Goal: Task Accomplishment & Management: Use online tool/utility

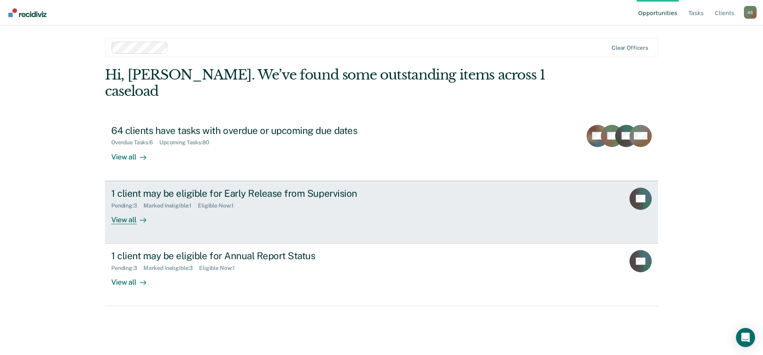
click at [226, 187] on div "1 client may be eligible for Early Release from Supervision" at bounding box center [250, 193] width 279 height 12
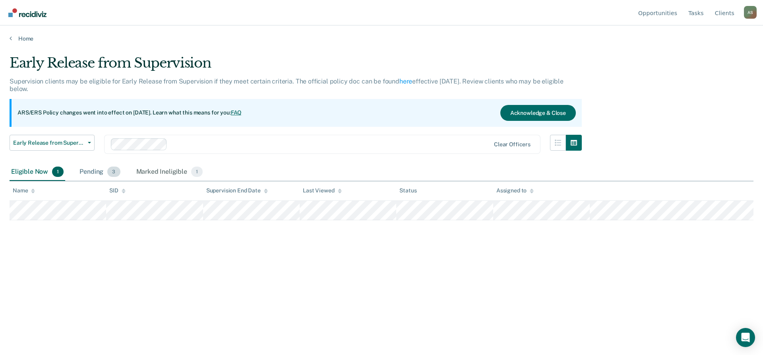
click at [102, 172] on div "Pending 3" at bounding box center [100, 171] width 44 height 17
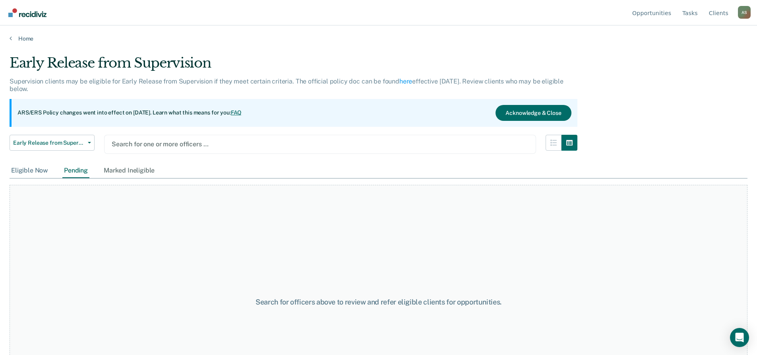
click at [38, 170] on div "Eligible Now" at bounding box center [30, 170] width 40 height 15
click at [31, 10] on img "Go to Recidiviz Home" at bounding box center [27, 12] width 38 height 9
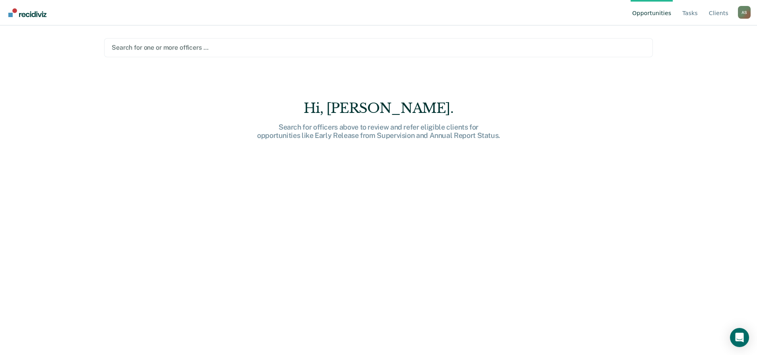
click at [189, 47] on div at bounding box center [378, 47] width 533 height 9
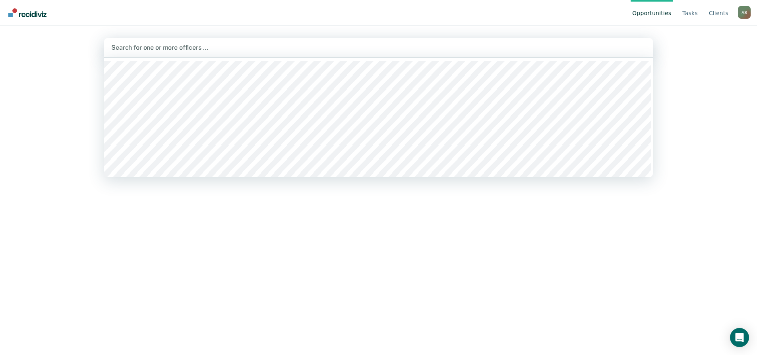
drag, startPoint x: 185, startPoint y: 228, endPoint x: 211, endPoint y: 210, distance: 31.5
click at [186, 227] on div "Hi, Antoine. Search for officers above to review and refer eligible clients for…" at bounding box center [378, 233] width 549 height 266
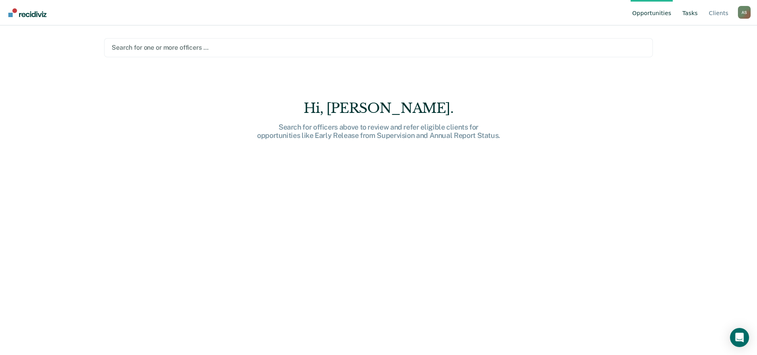
click at [693, 17] on link "Tasks" at bounding box center [689, 12] width 19 height 25
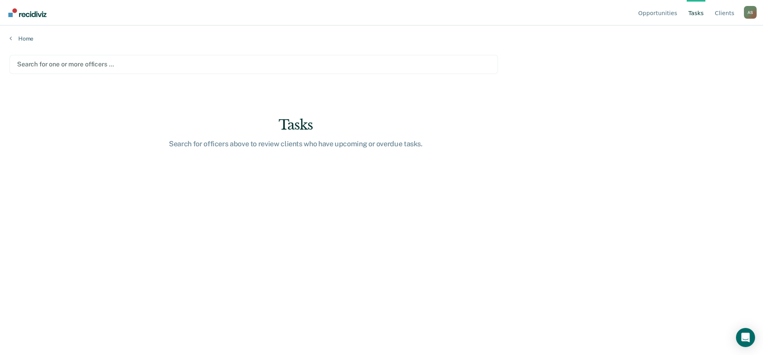
click at [191, 67] on div at bounding box center [253, 64] width 473 height 9
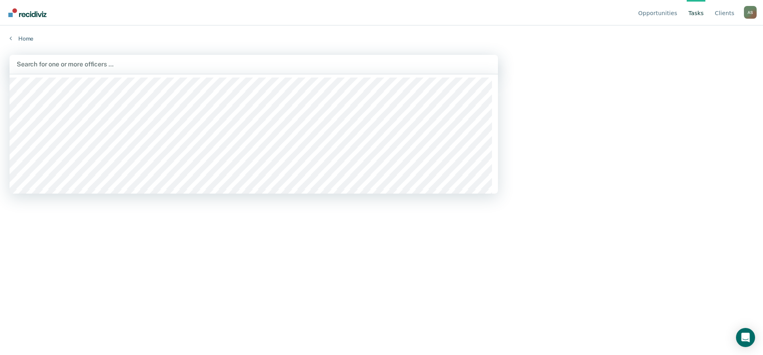
click at [33, 15] on img "Go to Recidiviz Home" at bounding box center [27, 12] width 38 height 9
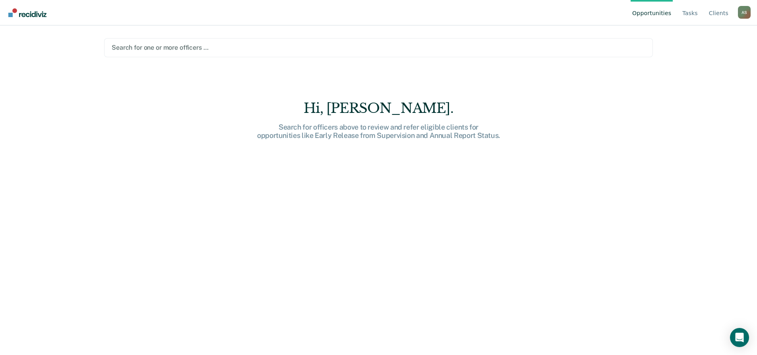
click at [31, 15] on img "Go to Recidiviz Home" at bounding box center [27, 12] width 38 height 9
click at [692, 12] on link "Tasks" at bounding box center [689, 12] width 19 height 25
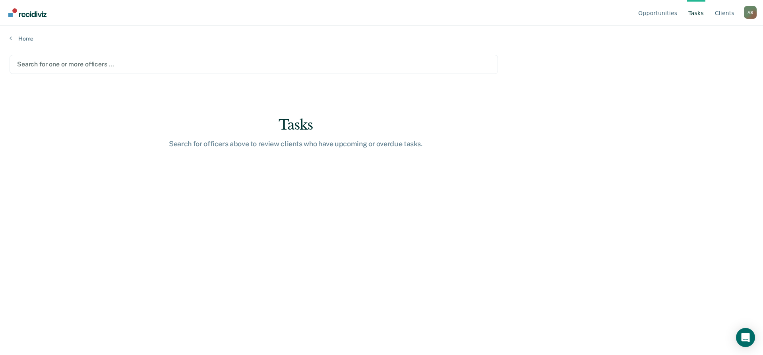
click at [97, 68] on div at bounding box center [253, 64] width 473 height 9
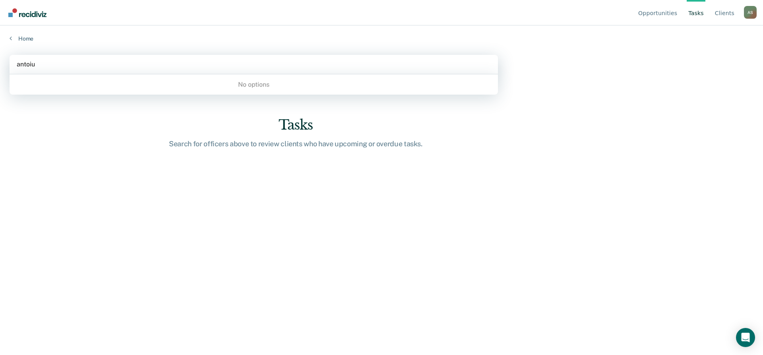
type input "antoi"
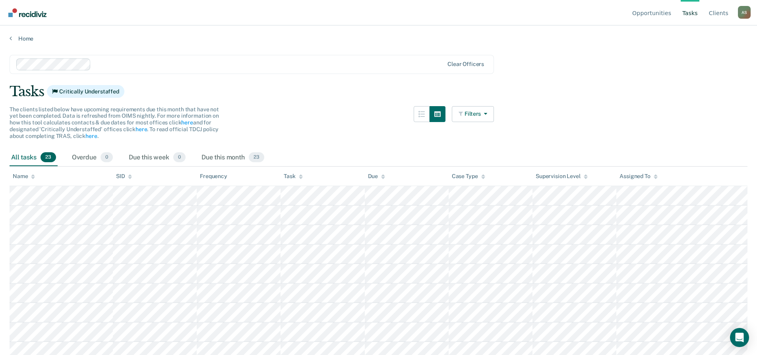
click at [692, 14] on link "Tasks" at bounding box center [689, 12] width 19 height 25
click at [23, 39] on link "Home" at bounding box center [379, 38] width 738 height 7
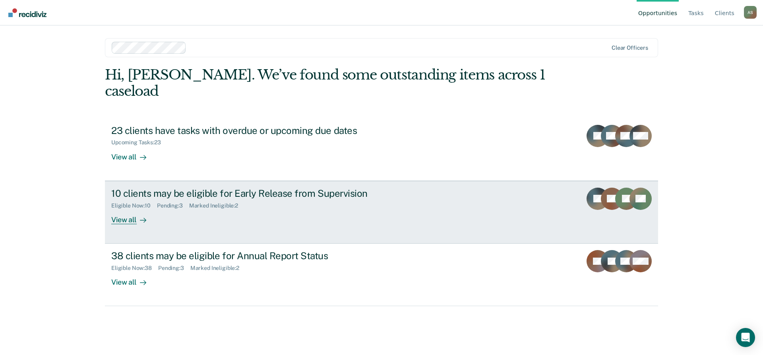
click at [229, 187] on div "10 clients may be eligible for Early Release from Supervision" at bounding box center [250, 193] width 279 height 12
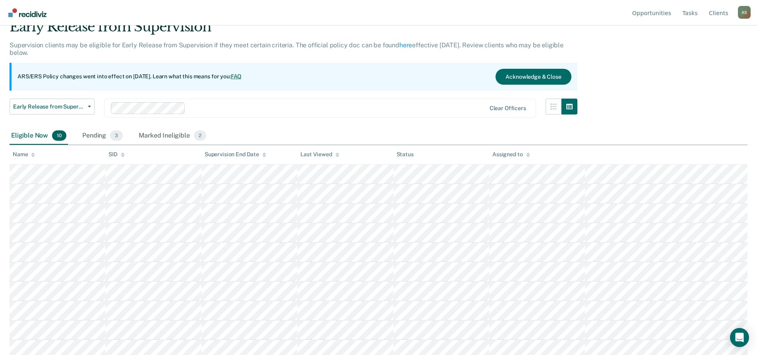
scroll to position [40, 0]
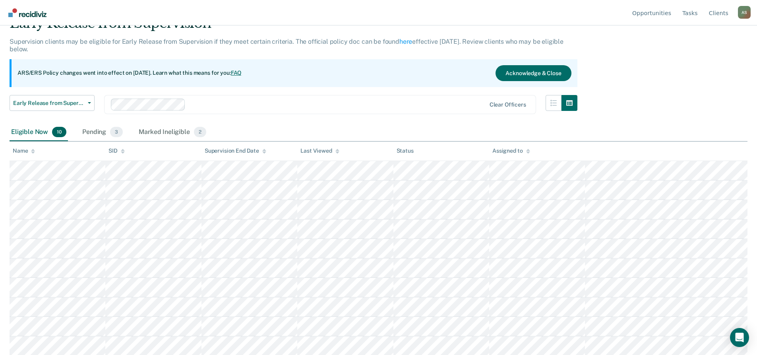
click at [33, 153] on icon at bounding box center [33, 152] width 4 height 2
click at [34, 147] on th "Name" at bounding box center [58, 150] width 96 height 19
click at [33, 149] on icon at bounding box center [33, 151] width 4 height 5
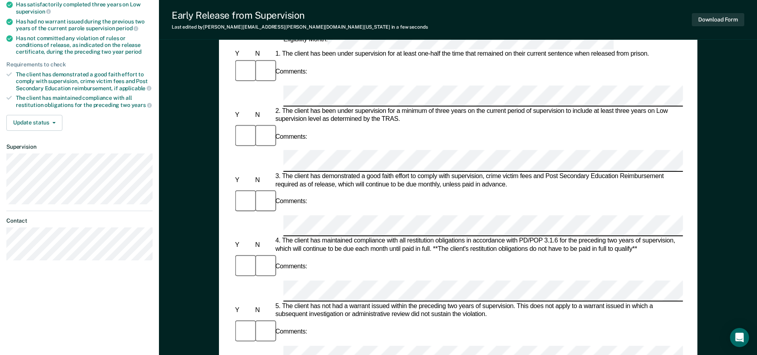
scroll to position [199, 0]
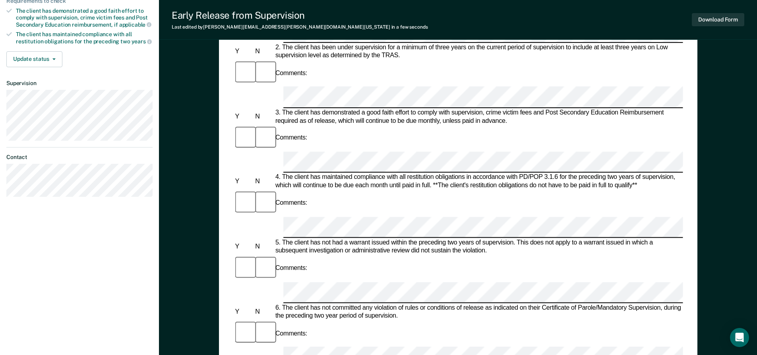
click at [292, 198] on form "Early Release from Supervision (ERS) Checklist, Recommendation, and Determinati…" at bounding box center [457, 356] width 449 height 948
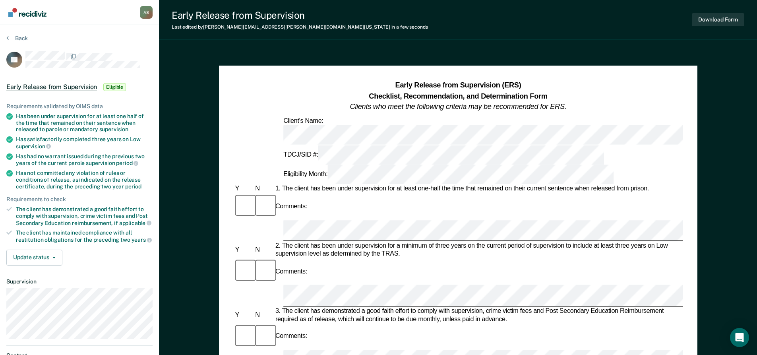
scroll to position [0, 0]
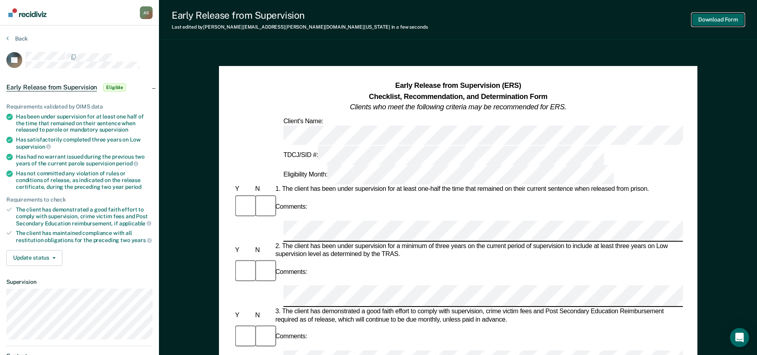
click at [726, 25] on button "Download Form" at bounding box center [718, 19] width 52 height 13
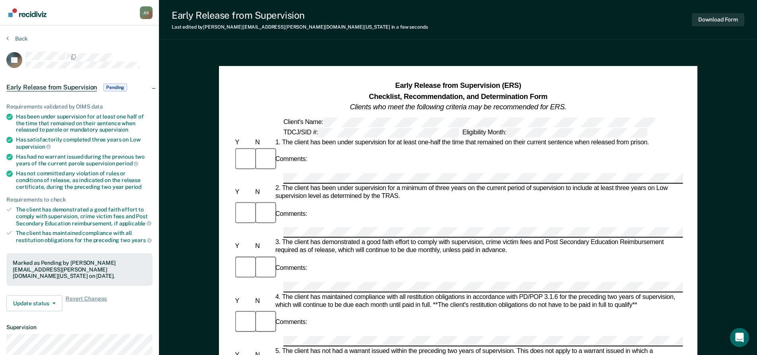
click at [15, 37] on button "Back" at bounding box center [16, 38] width 21 height 7
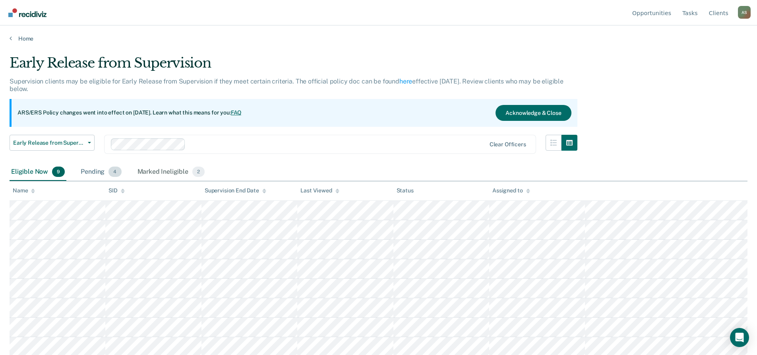
click at [99, 176] on div "Pending 4" at bounding box center [101, 171] width 44 height 17
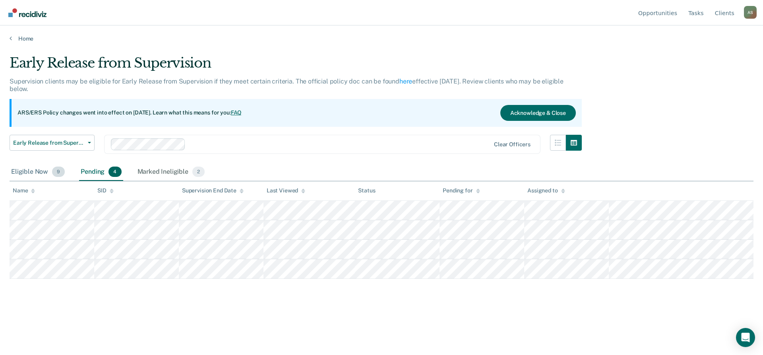
click at [43, 170] on div "Eligible Now 9" at bounding box center [38, 171] width 57 height 17
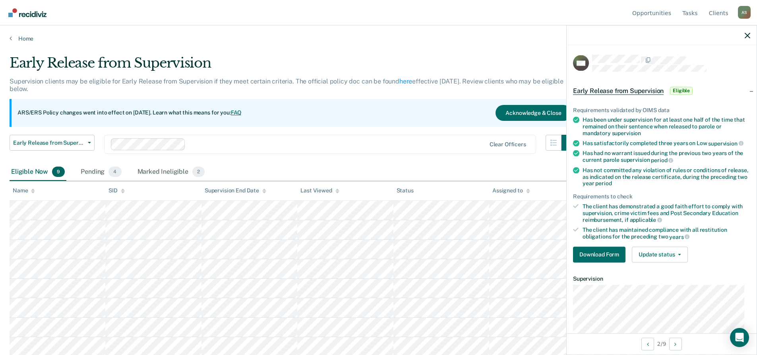
click at [745, 39] on div at bounding box center [661, 35] width 190 height 20
click at [744, 36] on icon "button" at bounding box center [747, 36] width 6 height 6
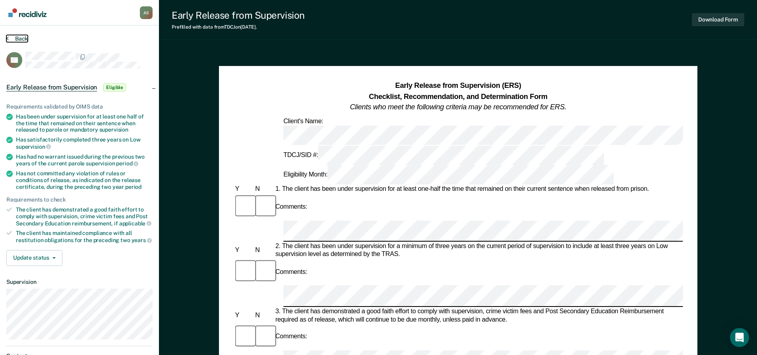
click at [22, 42] on button "Back" at bounding box center [16, 38] width 21 height 7
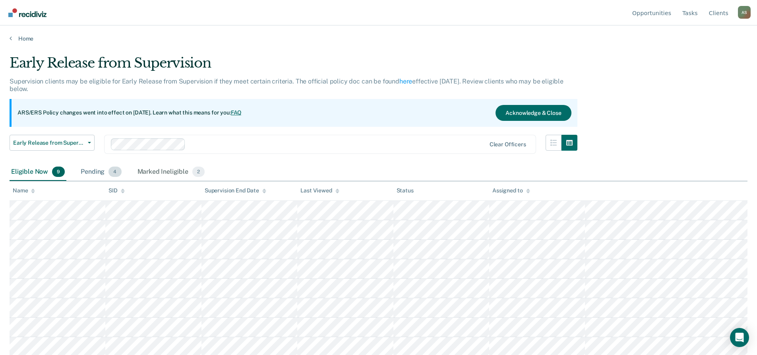
click at [106, 176] on div "Pending 4" at bounding box center [101, 171] width 44 height 17
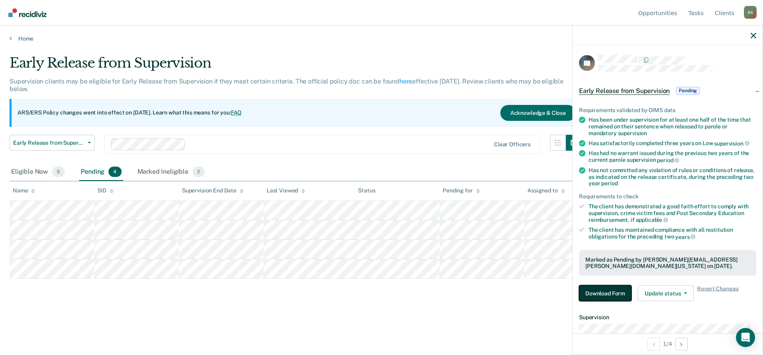
click at [599, 292] on button "Download Form" at bounding box center [605, 293] width 52 height 16
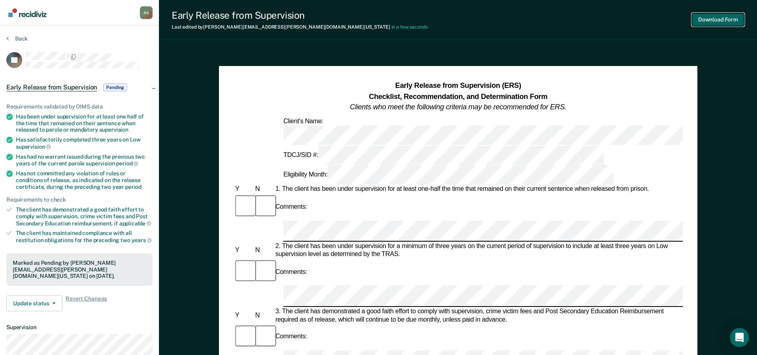
click at [696, 17] on button "Download Form" at bounding box center [718, 19] width 52 height 13
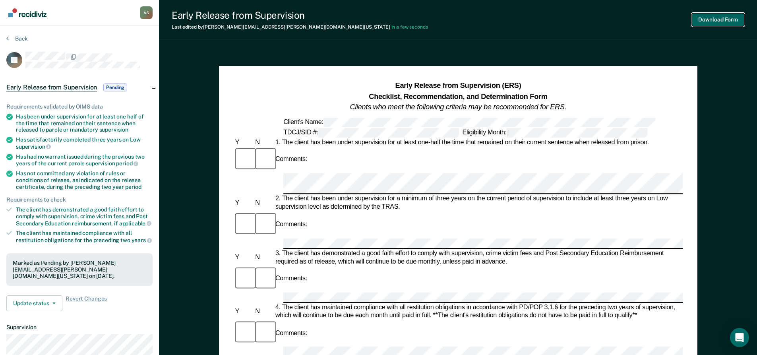
click at [698, 15] on button "Download Form" at bounding box center [718, 19] width 52 height 13
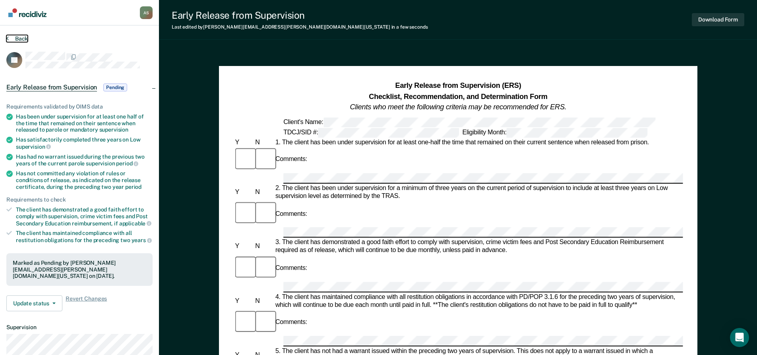
click at [17, 38] on button "Back" at bounding box center [16, 38] width 21 height 7
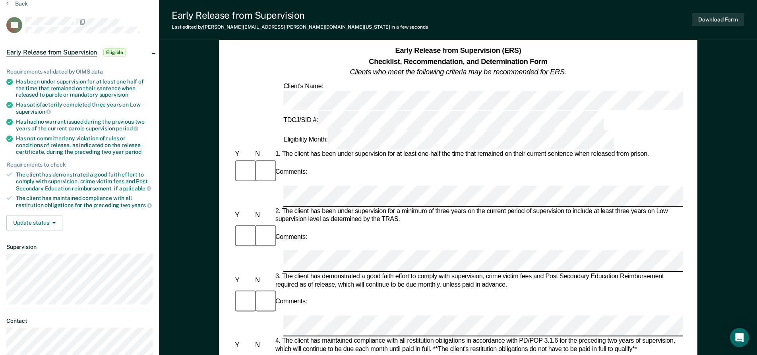
scroll to position [40, 0]
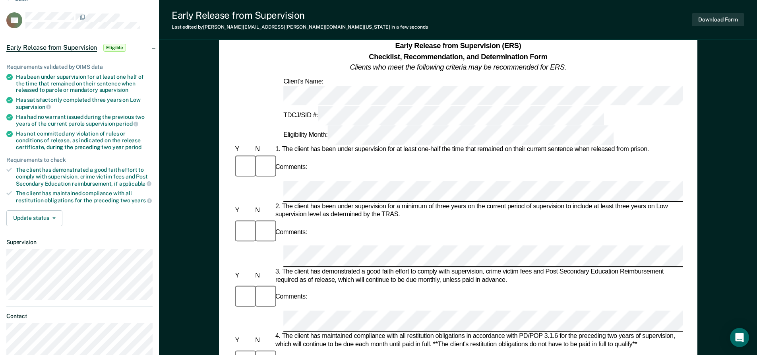
click at [352, 332] on div "4. The client has maintained compliance with all restitution obligations in acc…" at bounding box center [477, 340] width 409 height 16
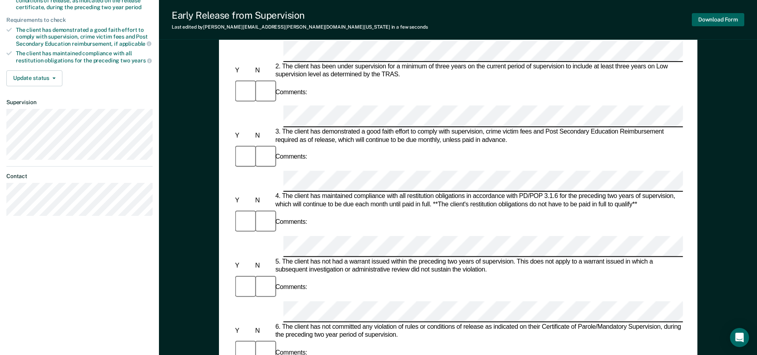
scroll to position [119, 0]
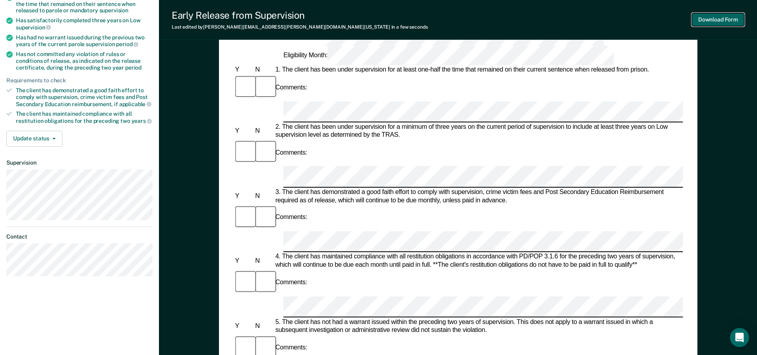
click at [710, 25] on button "Download Form" at bounding box center [718, 19] width 52 height 13
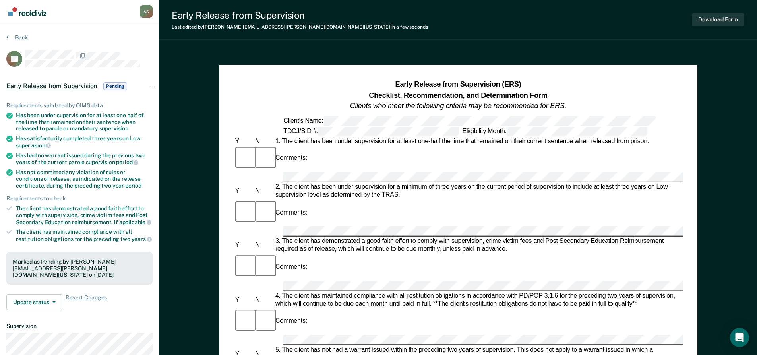
scroll to position [0, 0]
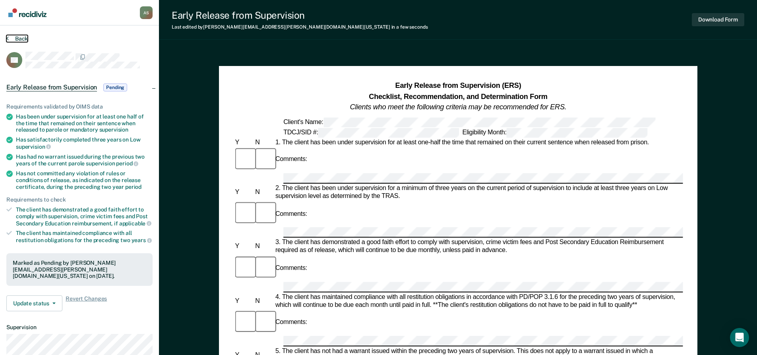
click at [23, 39] on button "Back" at bounding box center [16, 38] width 21 height 7
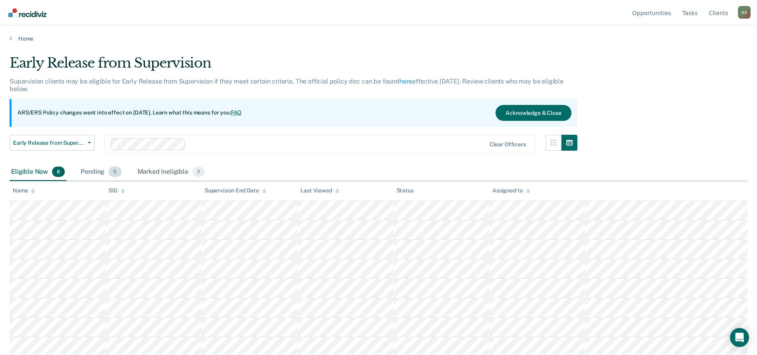
click at [104, 173] on div "Pending 5" at bounding box center [101, 171] width 44 height 17
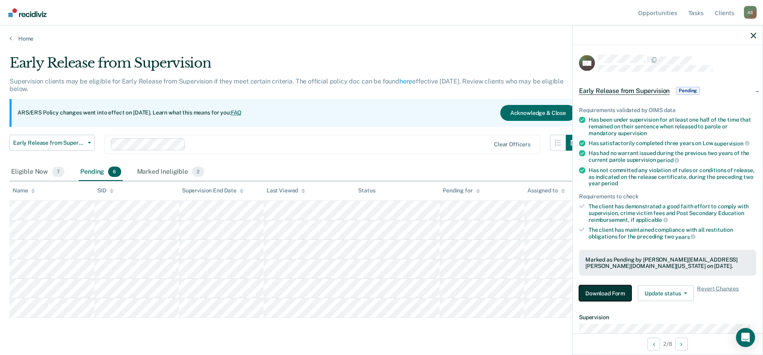
click at [601, 290] on button "Download Form" at bounding box center [605, 293] width 52 height 16
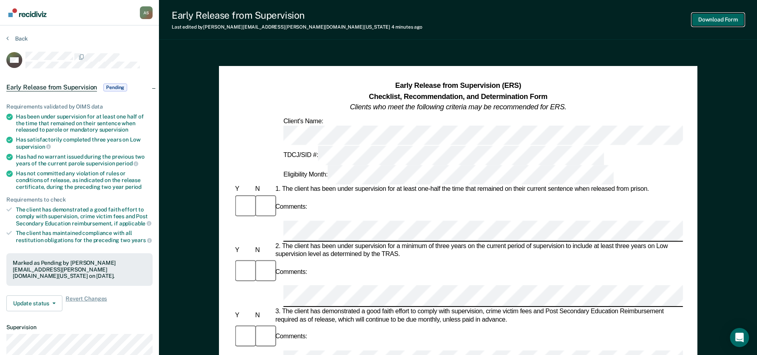
click at [713, 18] on button "Download Form" at bounding box center [718, 19] width 52 height 13
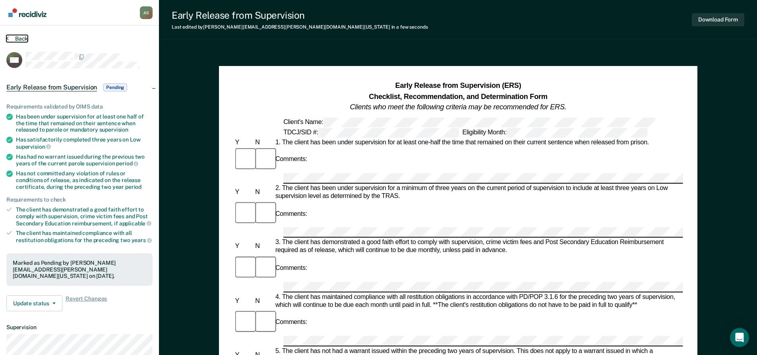
click at [20, 39] on button "Back" at bounding box center [16, 38] width 21 height 7
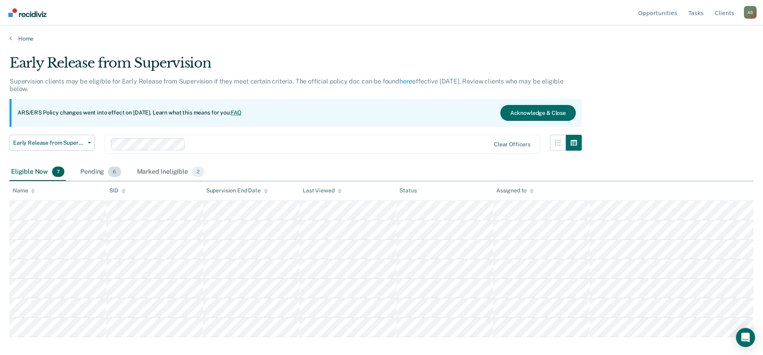
click at [92, 173] on div "Pending 6" at bounding box center [101, 171] width 44 height 17
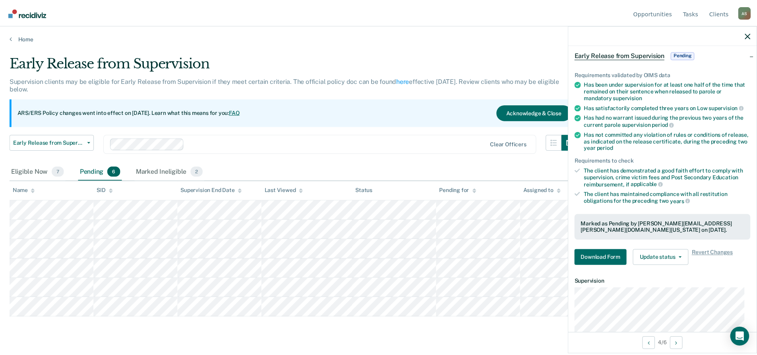
scroll to position [40, 0]
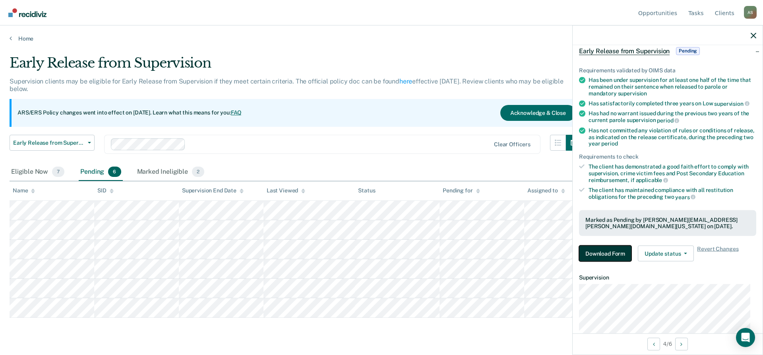
click at [618, 250] on button "Download Form" at bounding box center [605, 253] width 52 height 16
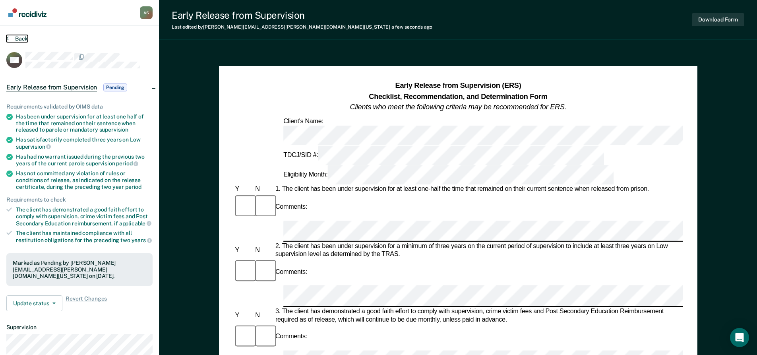
click at [18, 37] on button "Back" at bounding box center [16, 38] width 21 height 7
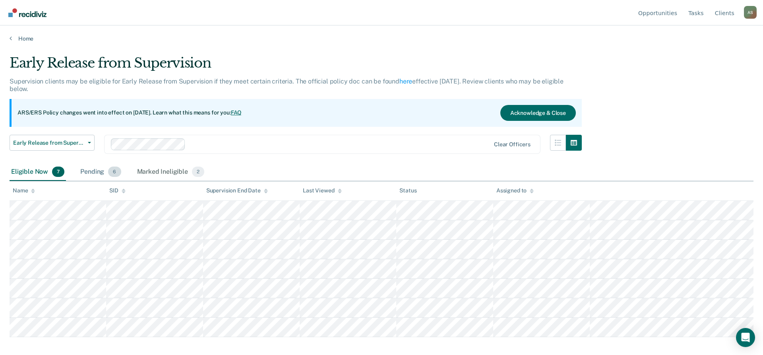
click at [83, 172] on div "Pending 6" at bounding box center [101, 171] width 44 height 17
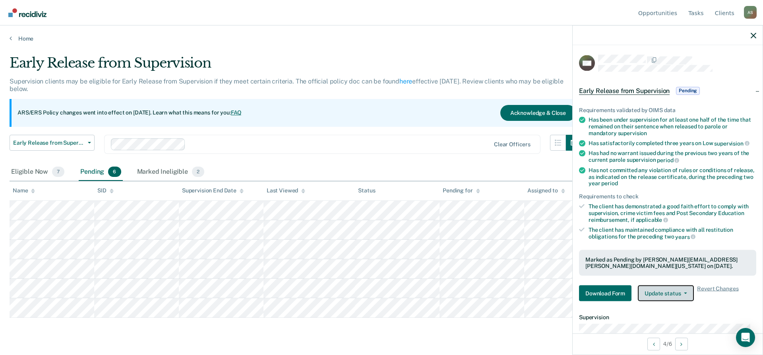
click at [657, 290] on button "Update status" at bounding box center [666, 293] width 56 height 16
click at [667, 310] on button "Revert from Pending" at bounding box center [676, 312] width 77 height 13
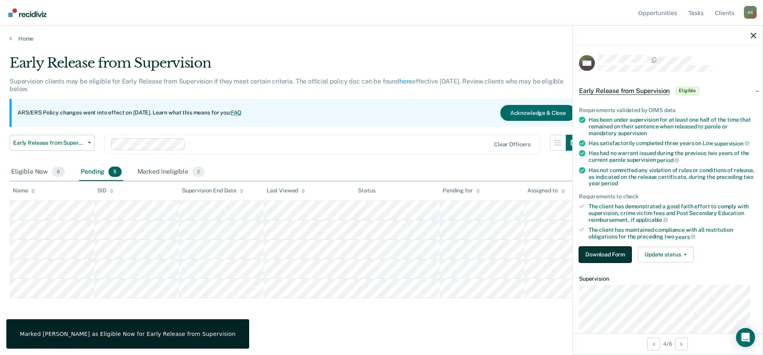
click at [607, 253] on button "Download Form" at bounding box center [605, 254] width 52 height 16
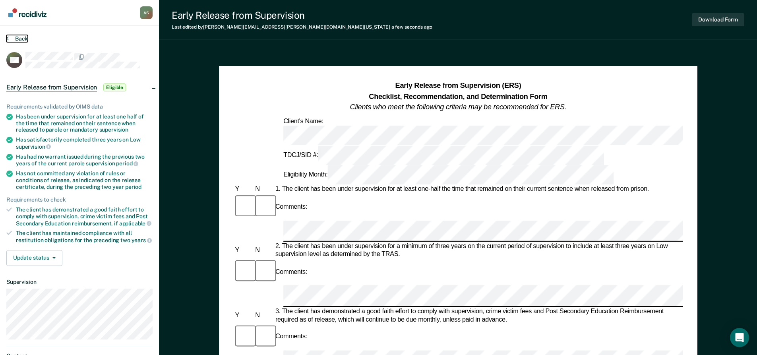
click at [16, 37] on button "Back" at bounding box center [16, 38] width 21 height 7
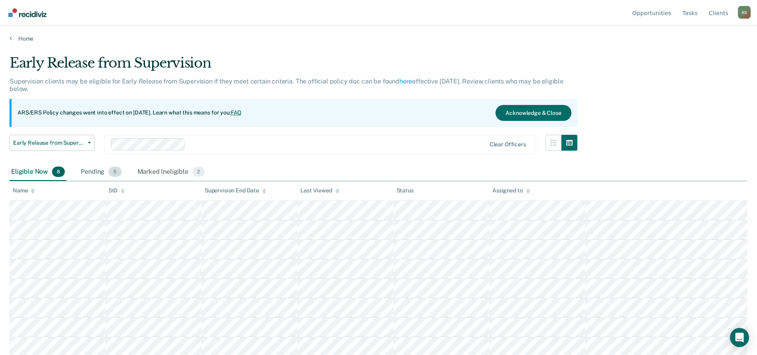
click at [85, 176] on div "Pending 5" at bounding box center [101, 171] width 44 height 17
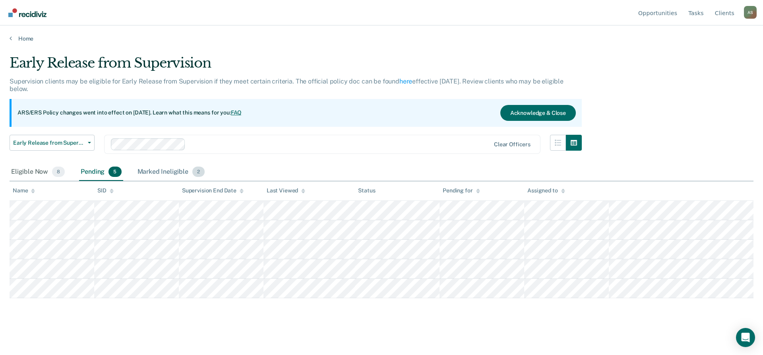
click at [166, 172] on div "Marked Ineligible 2" at bounding box center [171, 171] width 71 height 17
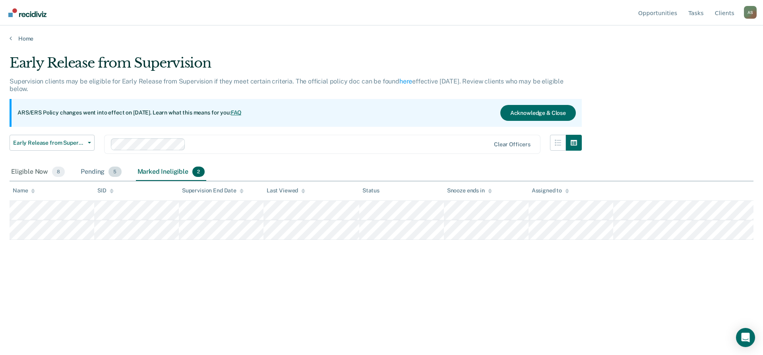
click at [96, 172] on div "Pending 5" at bounding box center [101, 171] width 44 height 17
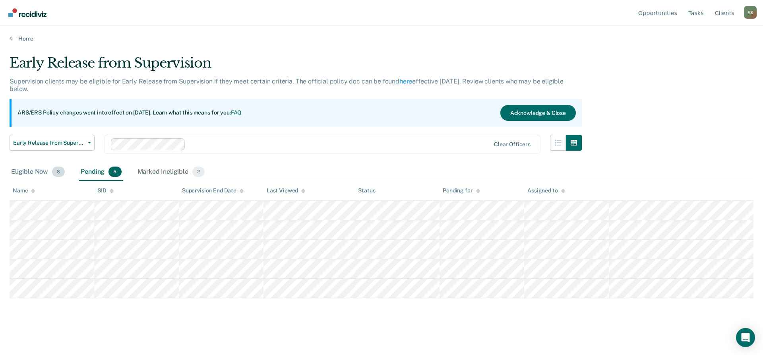
click at [24, 174] on div "Eligible Now 8" at bounding box center [38, 171] width 57 height 17
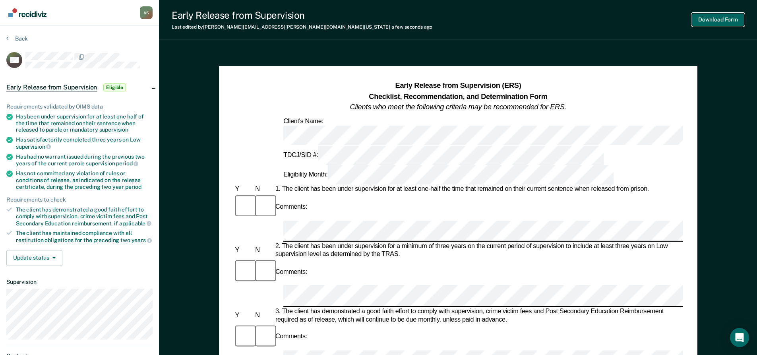
click at [719, 25] on button "Download Form" at bounding box center [718, 19] width 52 height 13
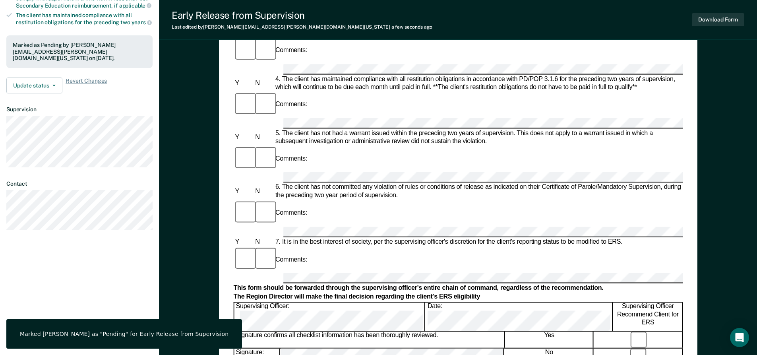
scroll to position [198, 0]
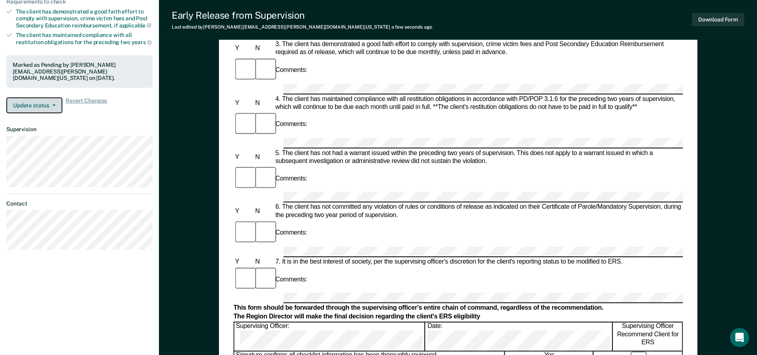
click at [42, 109] on button "Update status" at bounding box center [34, 105] width 56 height 16
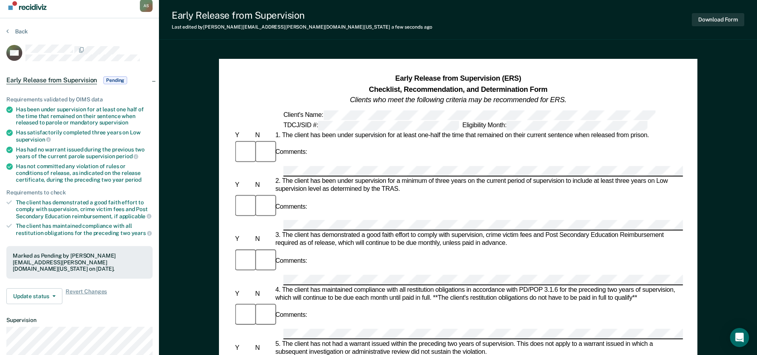
scroll to position [0, 0]
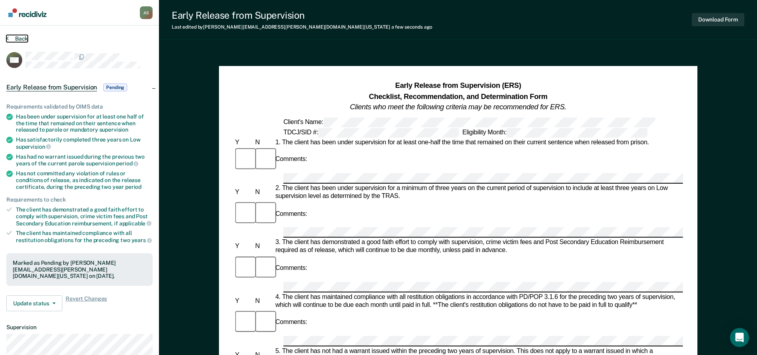
click at [15, 39] on button "Back" at bounding box center [16, 38] width 21 height 7
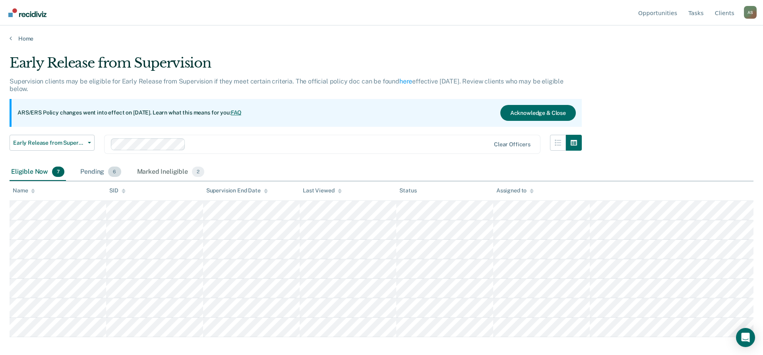
click at [105, 167] on div "Pending 6" at bounding box center [101, 171] width 44 height 17
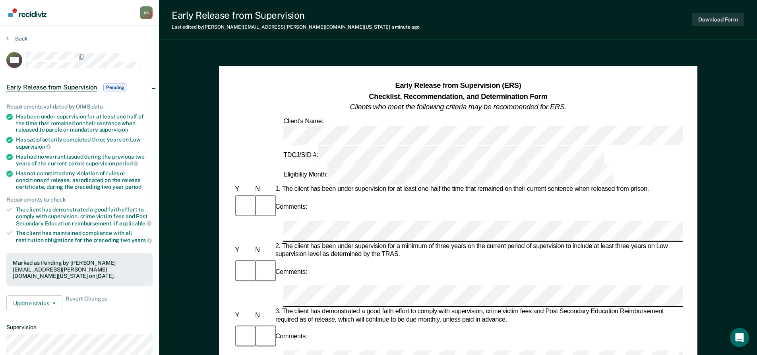
click at [23, 44] on div "Back" at bounding box center [79, 43] width 146 height 17
click at [21, 40] on button "Back" at bounding box center [16, 38] width 21 height 7
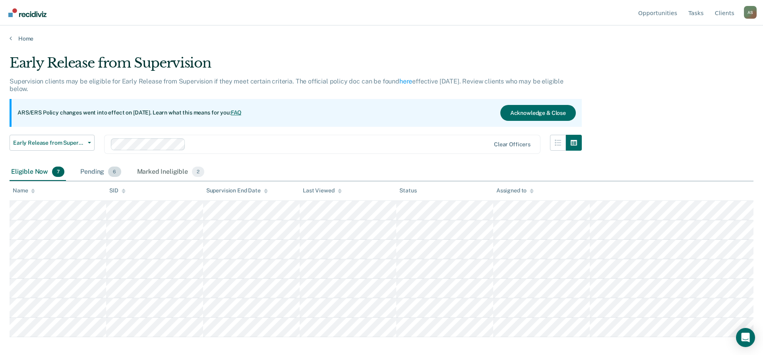
click at [91, 173] on div "Pending 6" at bounding box center [101, 171] width 44 height 17
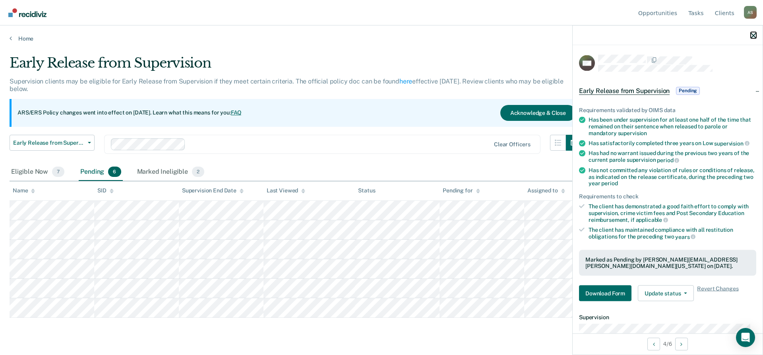
click at [754, 38] on icon "button" at bounding box center [753, 36] width 6 height 6
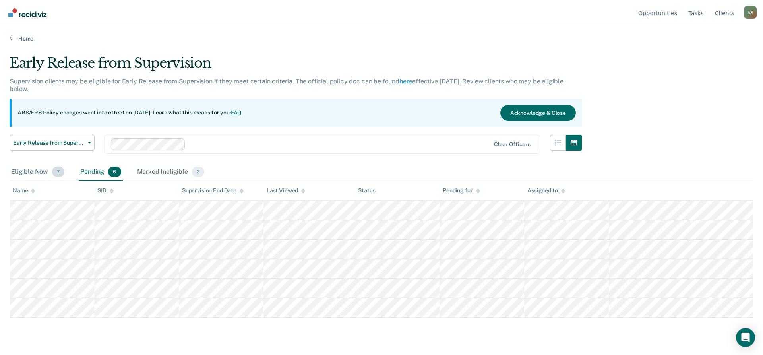
click at [42, 172] on div "Eligible Now 7" at bounding box center [38, 171] width 56 height 17
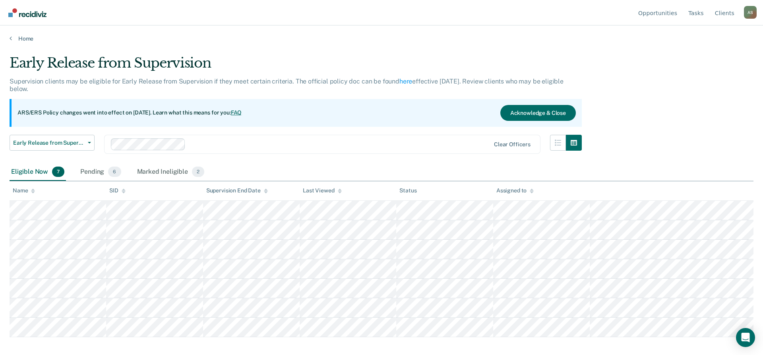
click at [34, 172] on div "Eligible Now 7" at bounding box center [38, 171] width 56 height 17
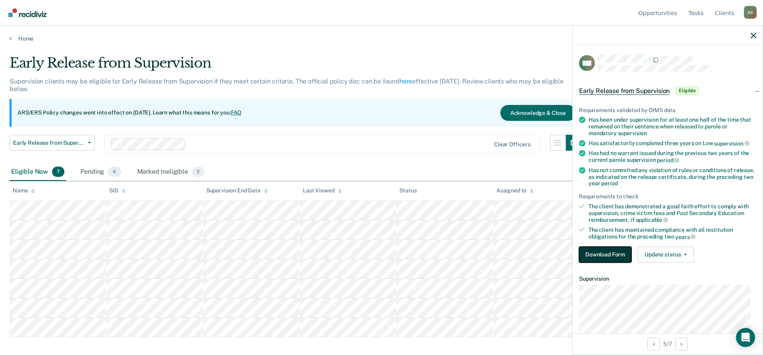
click at [603, 255] on button "Download Form" at bounding box center [605, 254] width 52 height 16
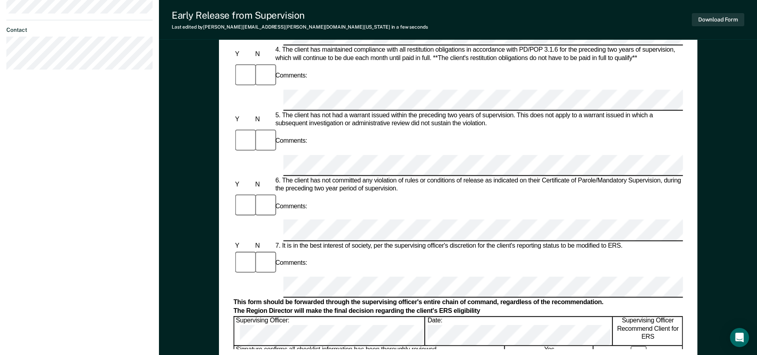
scroll to position [358, 0]
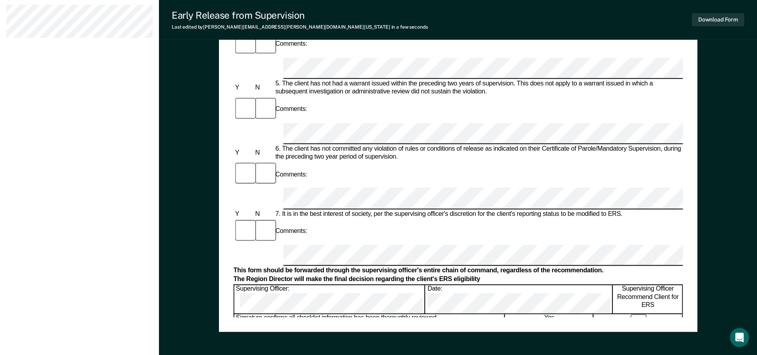
click at [434, 313] on div "Signature confirms all checklist information has been thoroughly reviewed." at bounding box center [369, 321] width 270 height 16
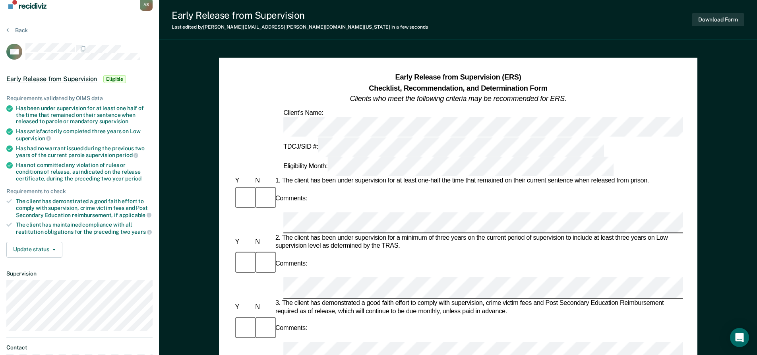
scroll to position [0, 0]
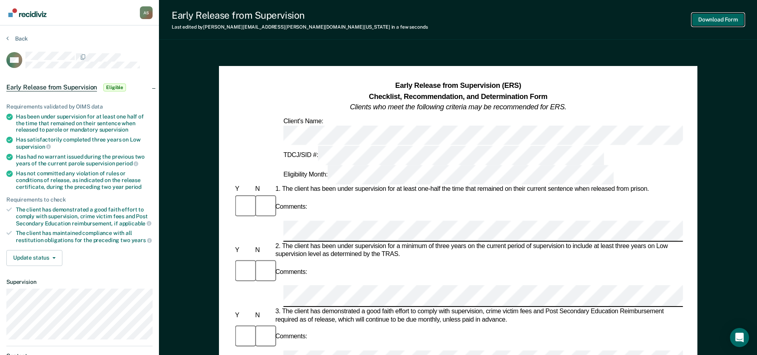
click at [707, 22] on button "Download Form" at bounding box center [718, 19] width 52 height 13
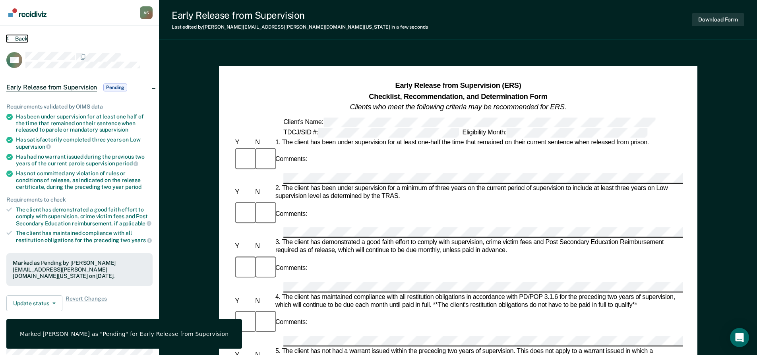
click at [23, 37] on button "Back" at bounding box center [16, 38] width 21 height 7
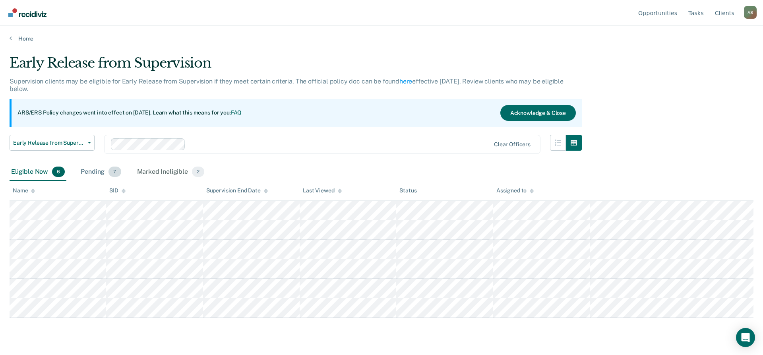
click at [94, 176] on div "Pending 7" at bounding box center [100, 171] width 43 height 17
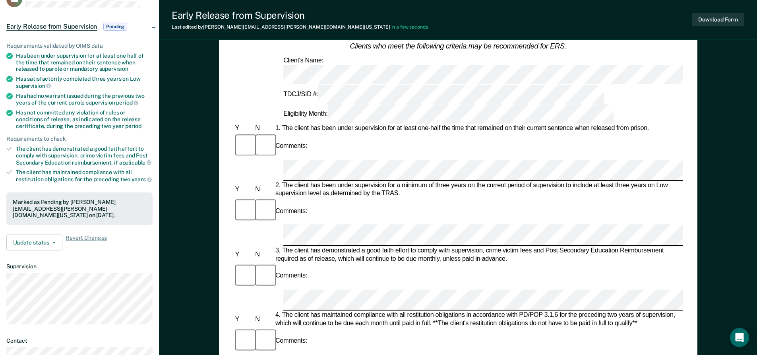
scroll to position [39, 0]
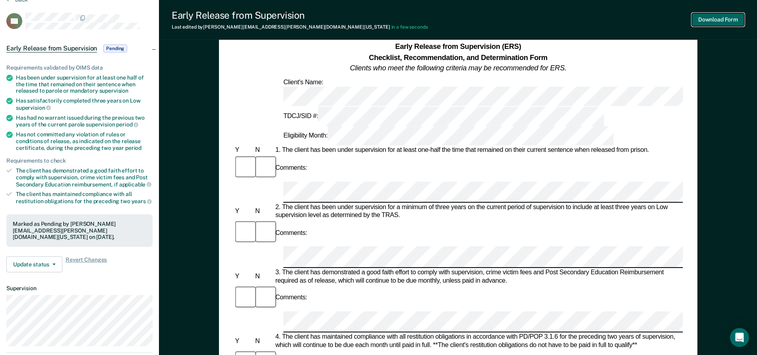
click at [700, 15] on button "Download Form" at bounding box center [718, 19] width 52 height 13
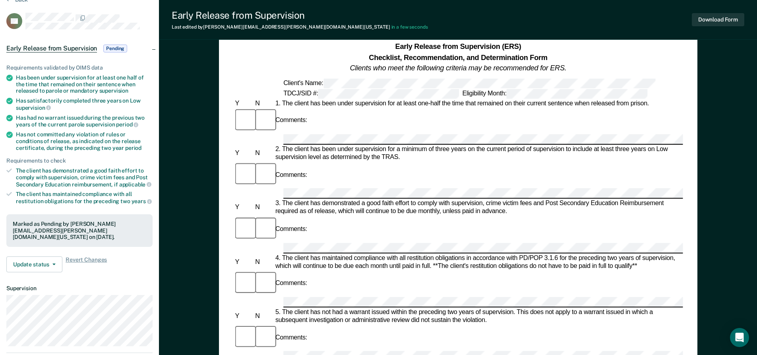
scroll to position [0, 0]
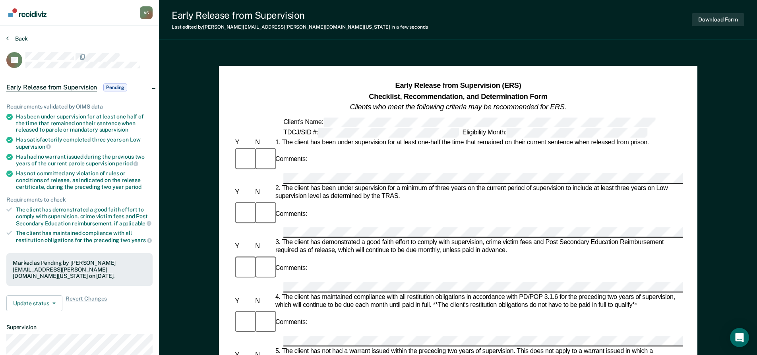
click at [21, 43] on div "Back" at bounding box center [79, 43] width 146 height 17
click at [21, 40] on button "Back" at bounding box center [16, 38] width 21 height 7
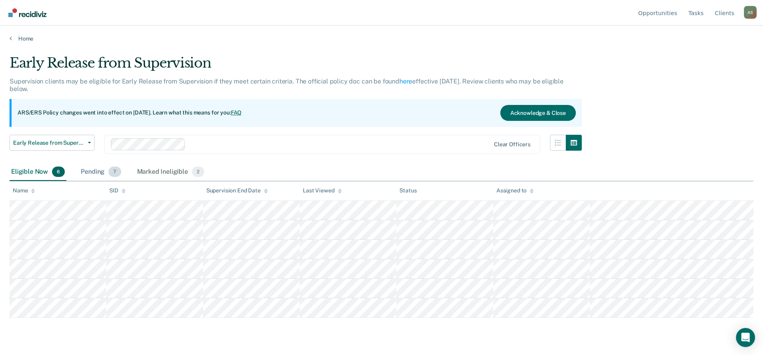
click at [100, 174] on div "Pending 7" at bounding box center [100, 171] width 43 height 17
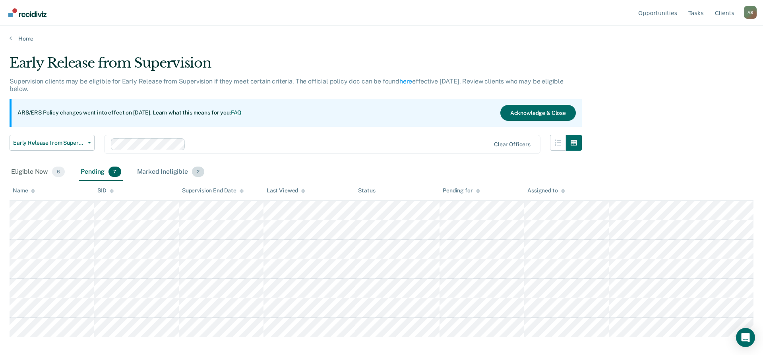
click at [151, 172] on div "Marked Ineligible 2" at bounding box center [170, 171] width 71 height 17
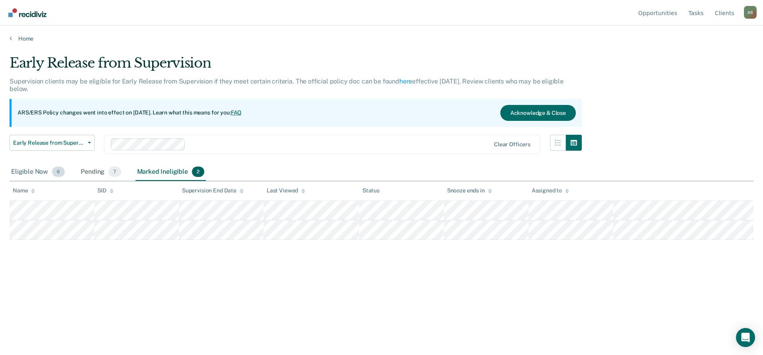
click at [39, 169] on div "Eligible Now 6" at bounding box center [38, 171] width 57 height 17
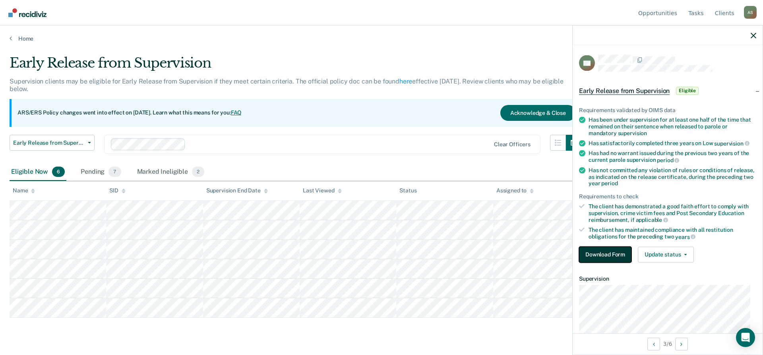
click at [605, 251] on button "Download Form" at bounding box center [605, 254] width 52 height 16
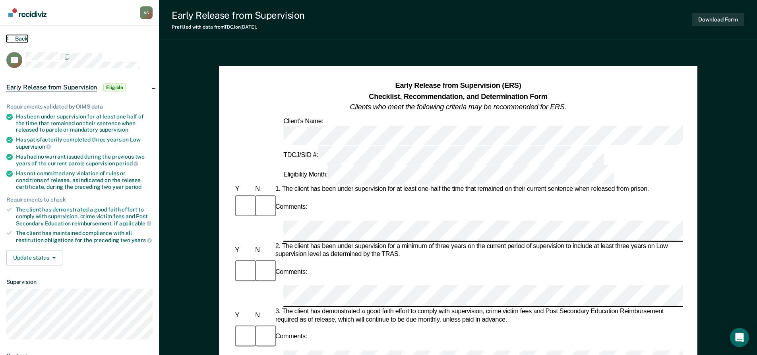
click at [17, 41] on button "Back" at bounding box center [16, 38] width 21 height 7
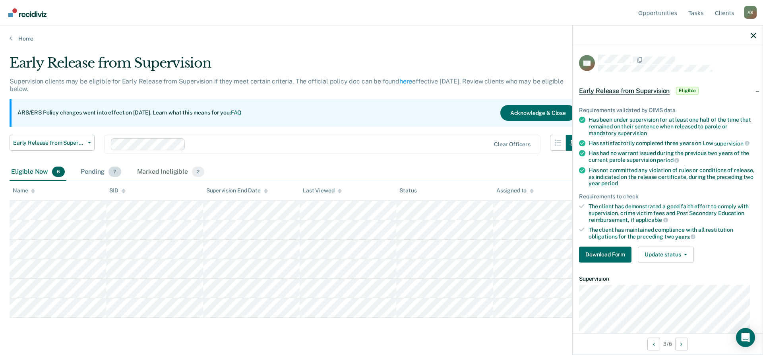
click at [93, 167] on div "Pending 7" at bounding box center [100, 171] width 43 height 17
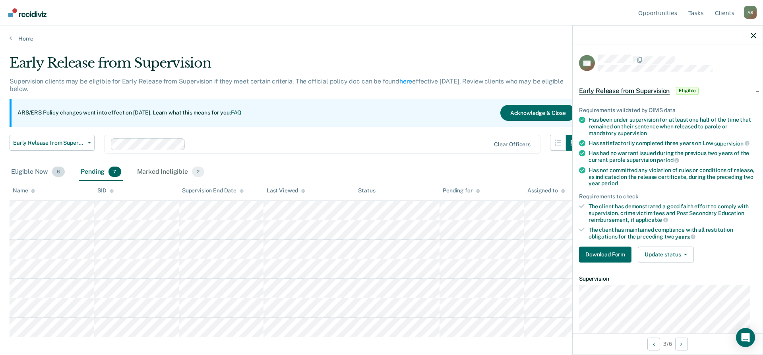
click at [35, 165] on div "Eligible Now 6" at bounding box center [38, 171] width 57 height 17
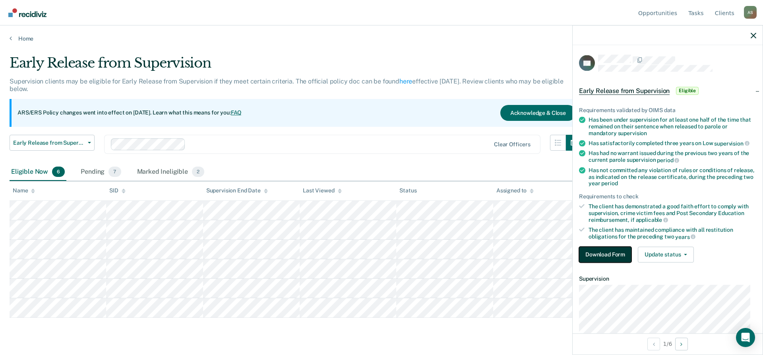
click at [622, 255] on button "Download Form" at bounding box center [605, 254] width 52 height 16
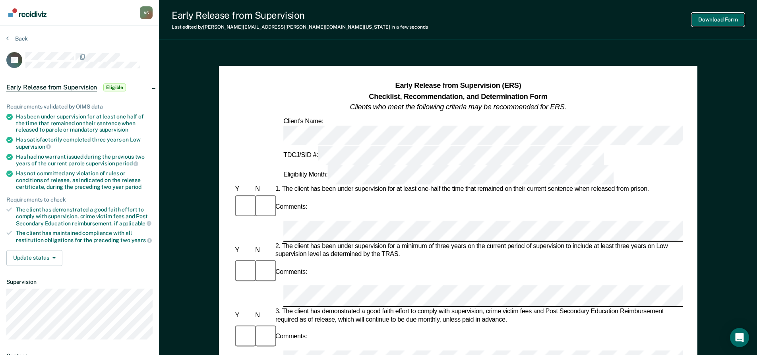
click at [735, 23] on button "Download Form" at bounding box center [718, 19] width 52 height 13
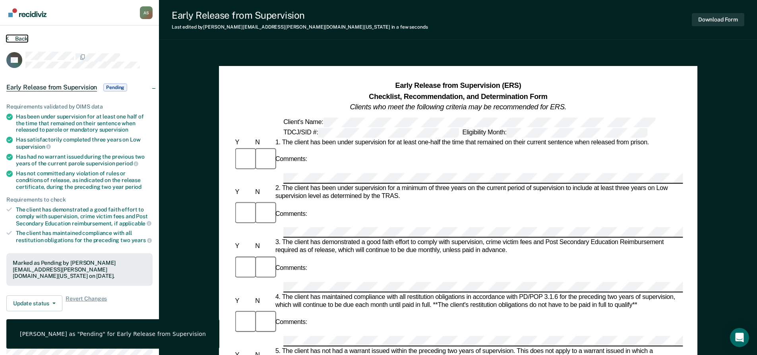
click at [21, 41] on button "Back" at bounding box center [16, 38] width 21 height 7
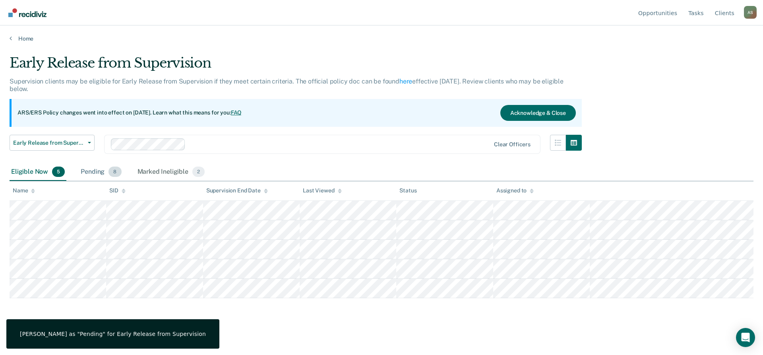
click at [110, 175] on span "8" at bounding box center [114, 171] width 13 height 10
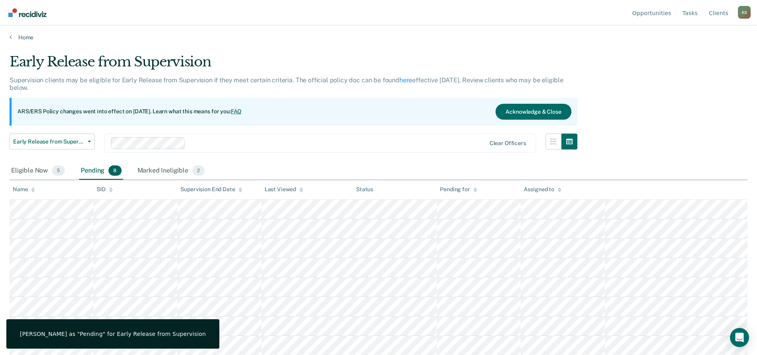
scroll to position [2, 0]
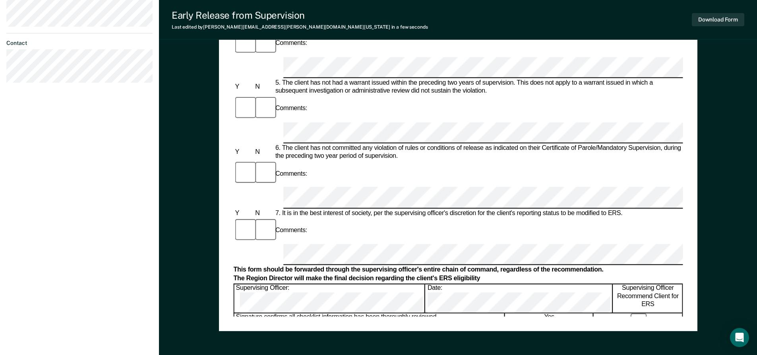
scroll to position [198, 0]
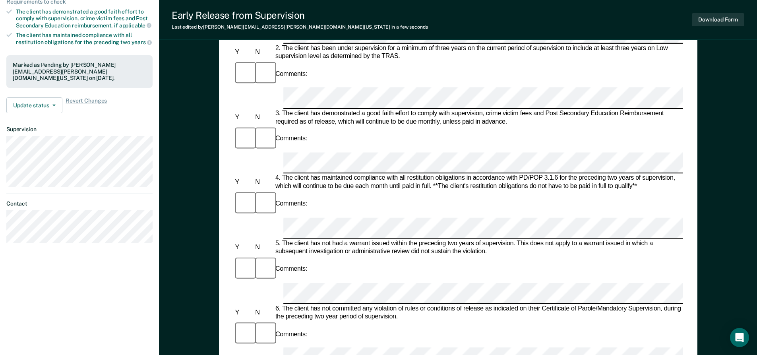
click at [712, 27] on div "Download Form" at bounding box center [718, 20] width 52 height 20
click at [710, 23] on button "Download Form" at bounding box center [718, 19] width 52 height 13
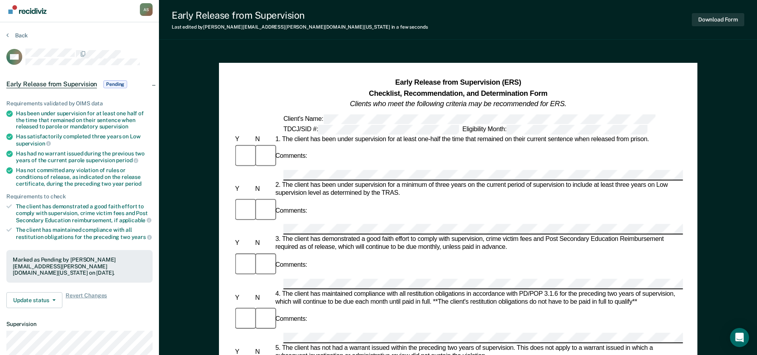
scroll to position [0, 0]
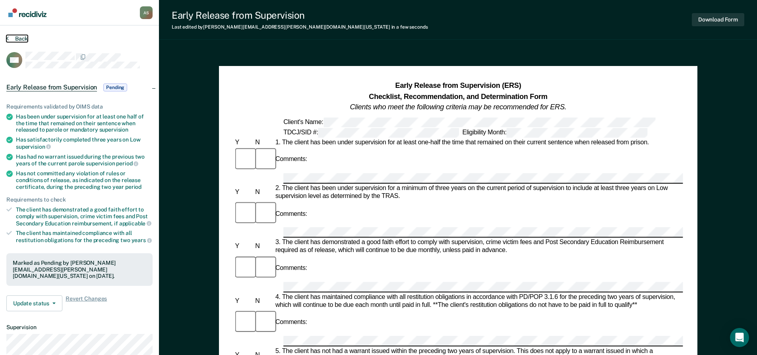
click at [19, 41] on button "Back" at bounding box center [16, 38] width 21 height 7
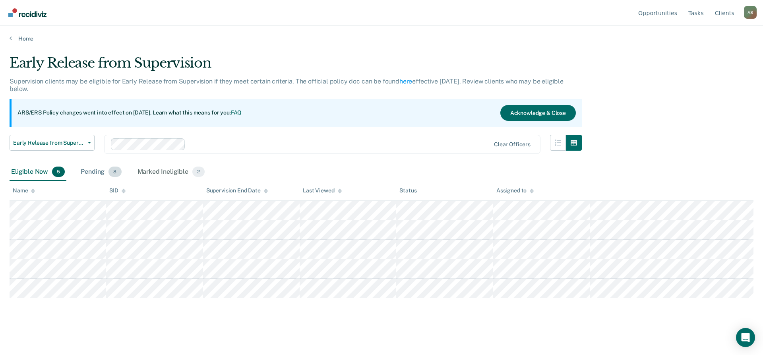
click at [100, 171] on div "Pending 8" at bounding box center [101, 171] width 44 height 17
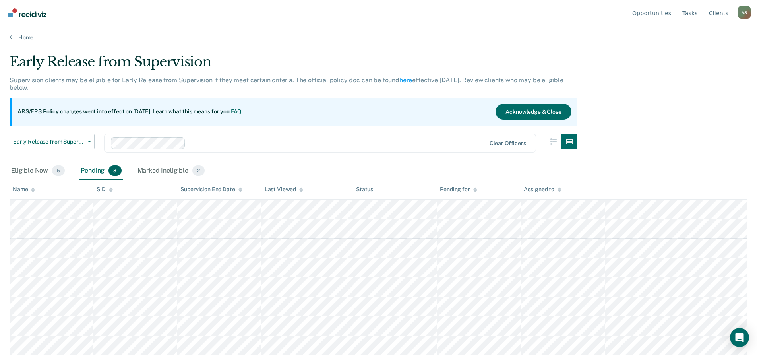
scroll to position [2, 0]
click at [36, 168] on div "Eligible Now 5" at bounding box center [38, 170] width 57 height 17
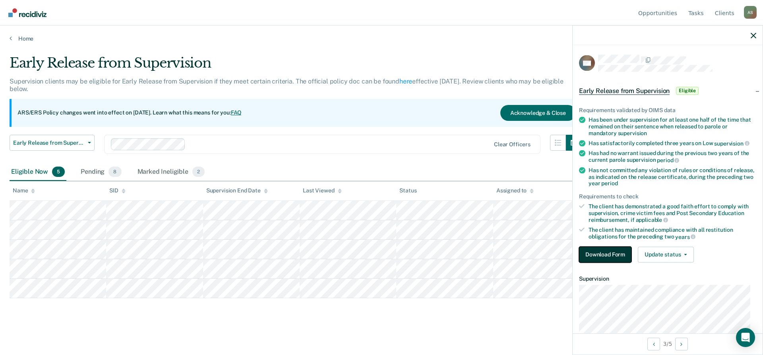
click at [591, 253] on button "Download Form" at bounding box center [605, 254] width 52 height 16
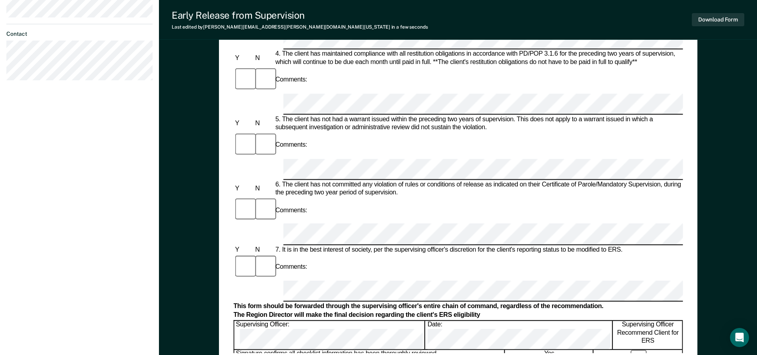
scroll to position [318, 0]
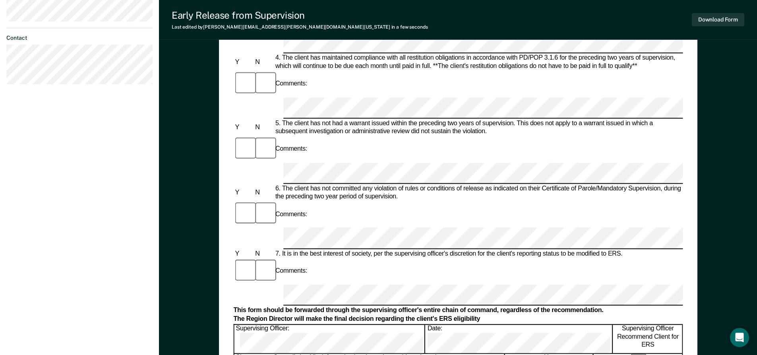
click at [290, 83] on form "Early Release from Supervision (ERS) Checklist, Recommendation, and Determinati…" at bounding box center [457, 237] width 449 height 948
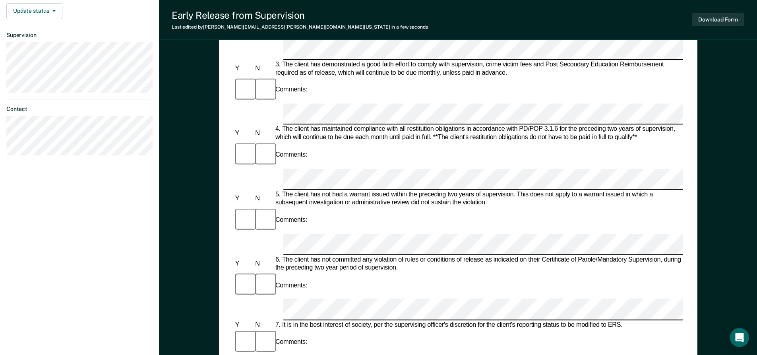
scroll to position [238, 0]
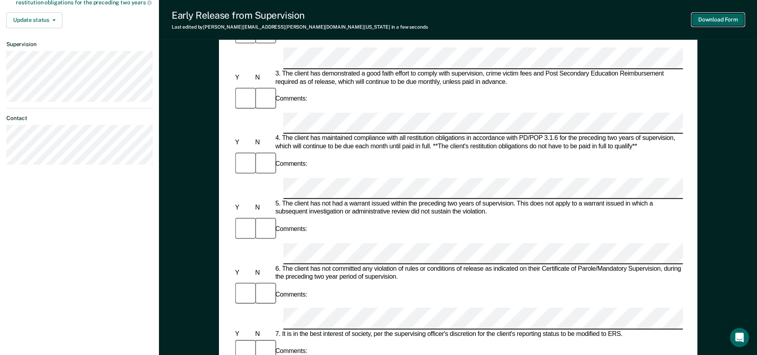
click at [723, 21] on button "Download Form" at bounding box center [718, 19] width 52 height 13
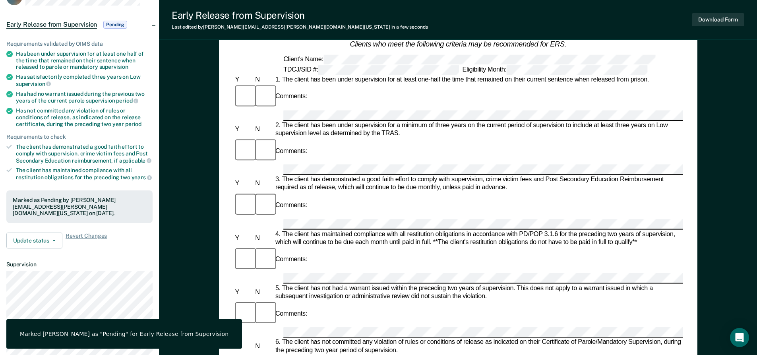
scroll to position [0, 0]
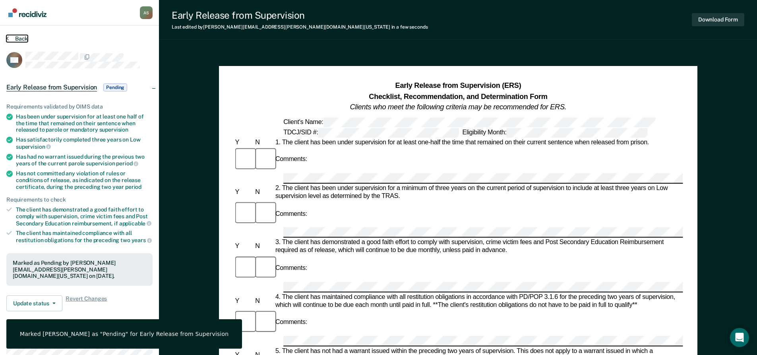
click at [21, 39] on button "Back" at bounding box center [16, 38] width 21 height 7
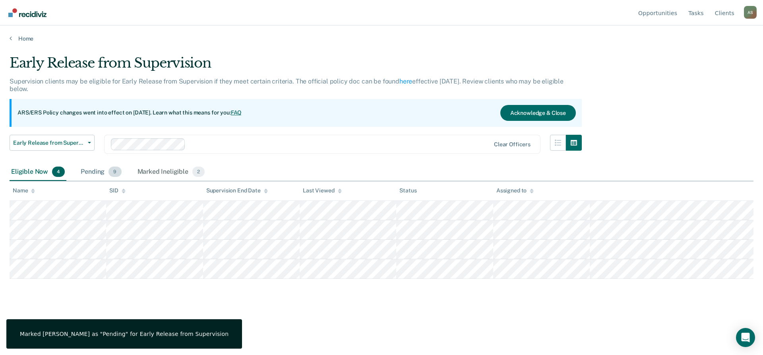
click at [112, 168] on span "9" at bounding box center [114, 171] width 13 height 10
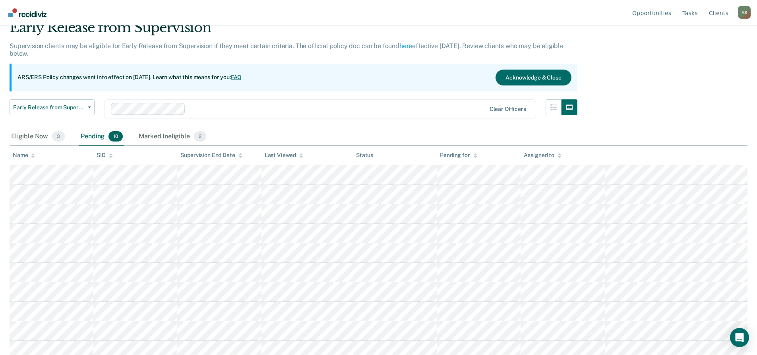
scroll to position [40, 0]
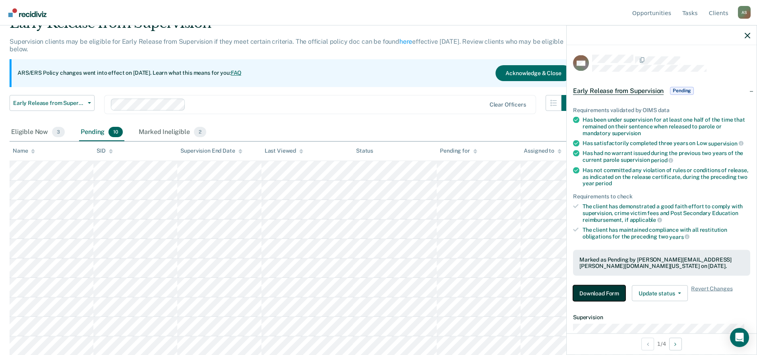
click at [617, 288] on button "Download Form" at bounding box center [599, 293] width 52 height 16
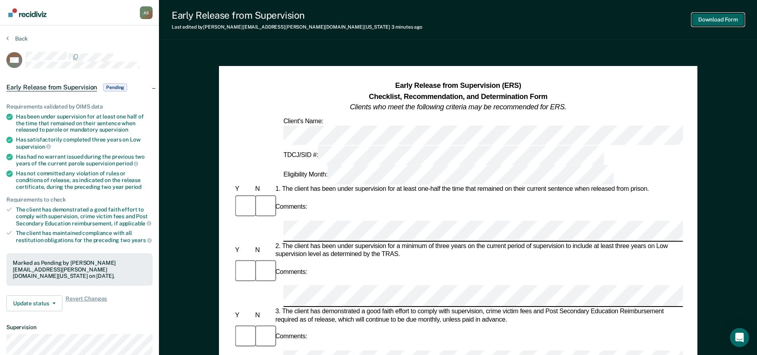
click at [719, 18] on button "Download Form" at bounding box center [718, 19] width 52 height 13
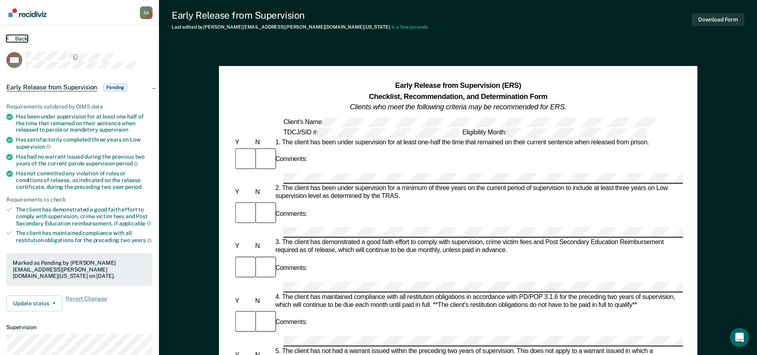
click at [22, 41] on button "Back" at bounding box center [16, 38] width 21 height 7
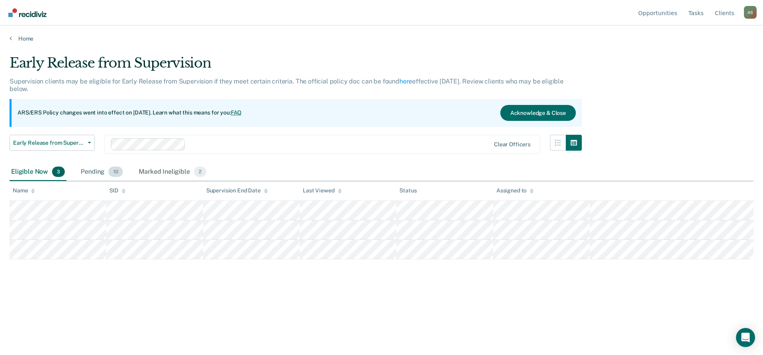
click at [106, 174] on div "Pending 10" at bounding box center [101, 171] width 45 height 17
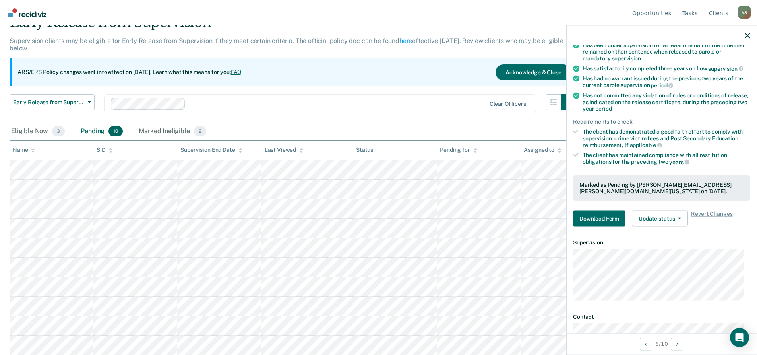
scroll to position [79, 0]
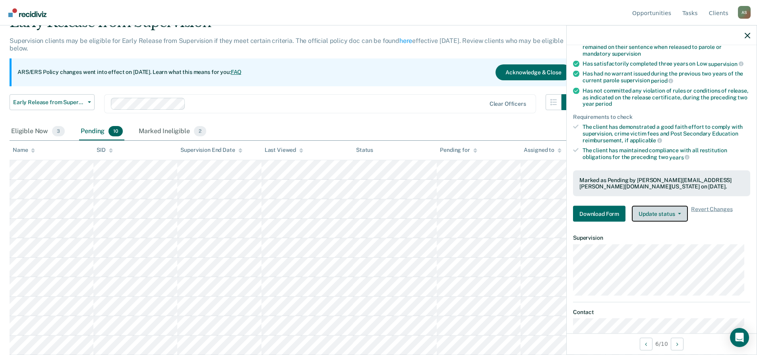
click at [660, 215] on button "Update status" at bounding box center [660, 214] width 56 height 16
click at [702, 208] on span "Revert Changes" at bounding box center [711, 214] width 41 height 16
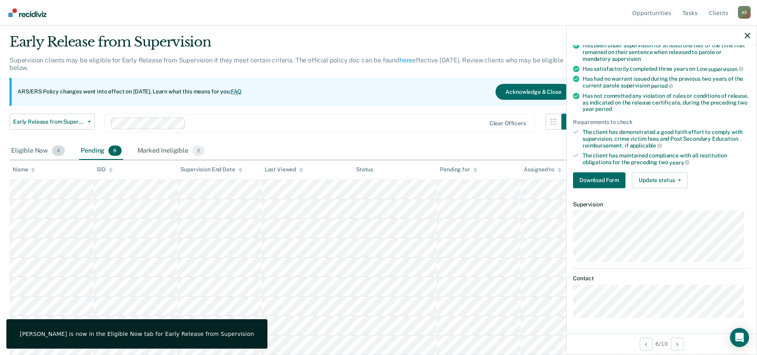
click at [40, 152] on div "Eligible Now 4" at bounding box center [38, 150] width 57 height 17
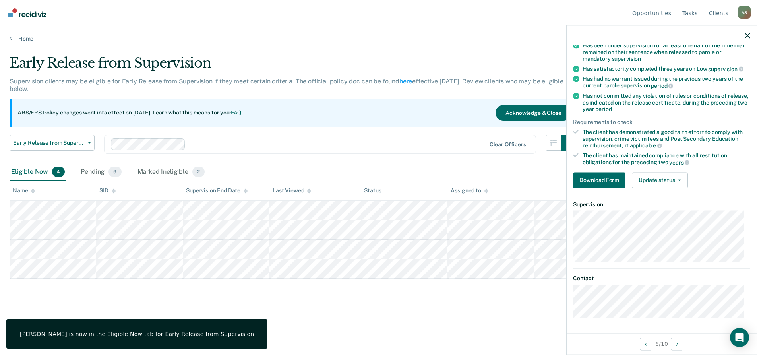
scroll to position [0, 0]
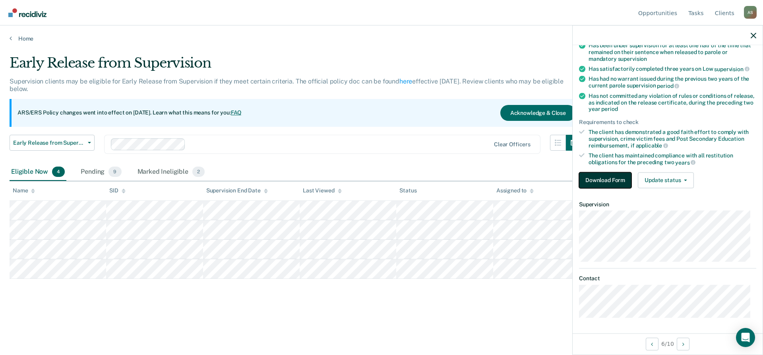
click at [591, 182] on button "Download Form" at bounding box center [605, 180] width 52 height 16
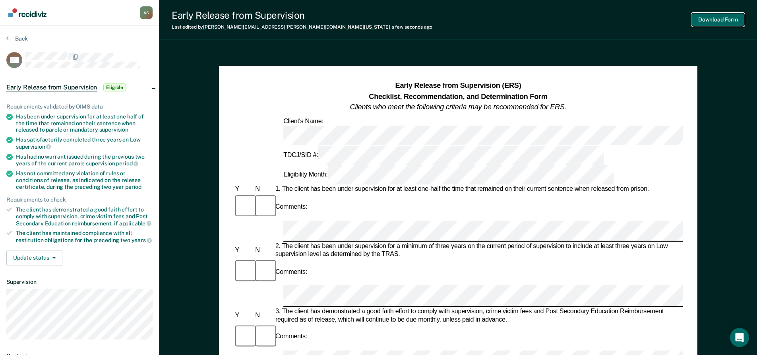
click at [718, 22] on button "Download Form" at bounding box center [718, 19] width 52 height 13
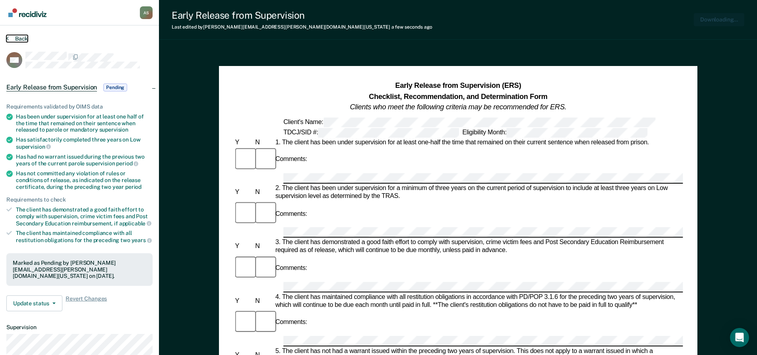
click at [19, 38] on button "Back" at bounding box center [16, 38] width 21 height 7
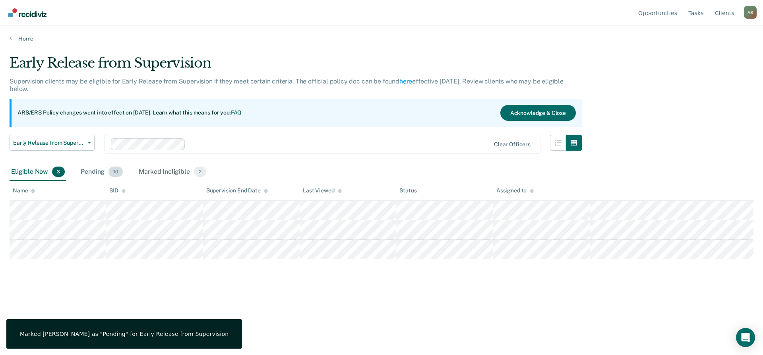
click at [105, 166] on div "Pending 10" at bounding box center [101, 171] width 45 height 17
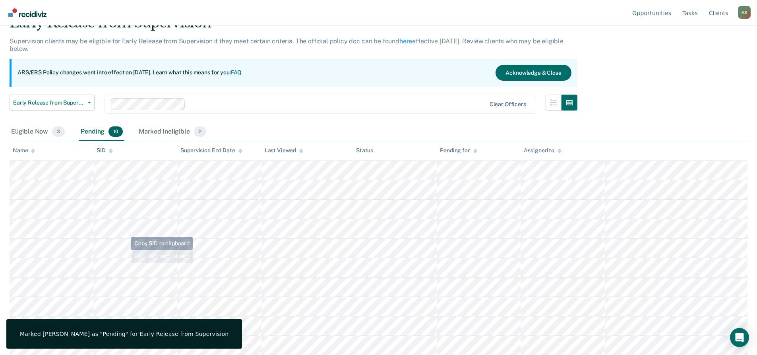
scroll to position [41, 0]
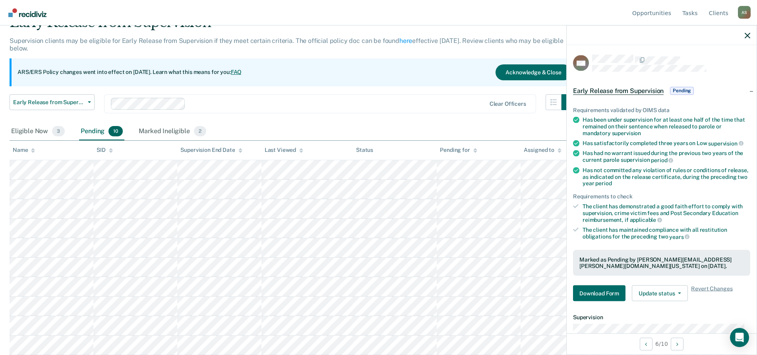
click at [408, 124] on div "Eligible Now 3 Pending 10 Marked Ineligible 2" at bounding box center [379, 132] width 738 height 18
click at [104, 132] on div "Pending 10" at bounding box center [101, 131] width 45 height 17
click at [746, 37] on icon "button" at bounding box center [747, 36] width 6 height 6
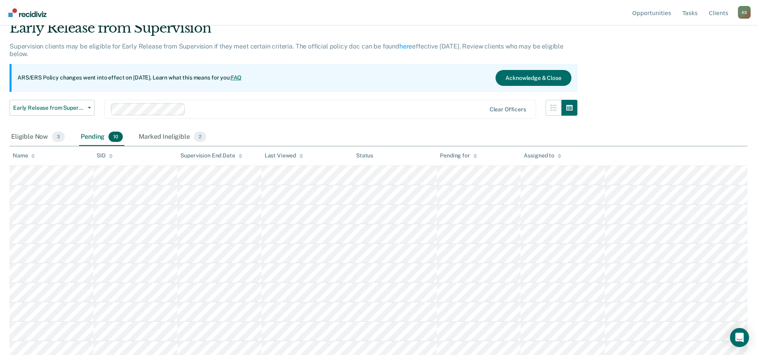
scroll to position [40, 0]
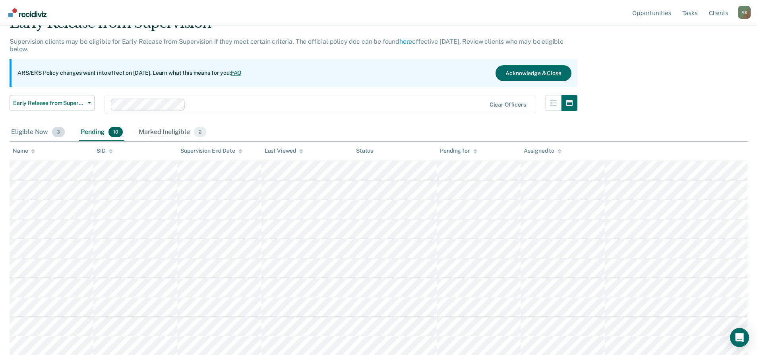
click at [36, 131] on div "Eligible Now 3" at bounding box center [38, 132] width 57 height 17
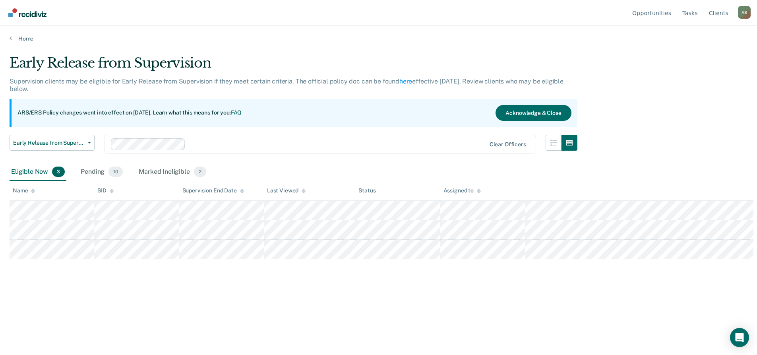
scroll to position [0, 0]
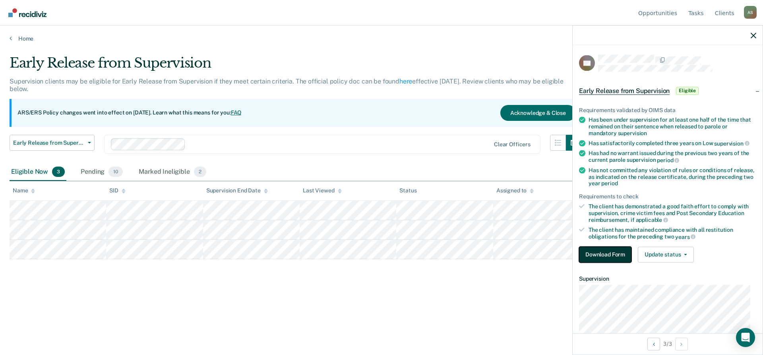
click at [597, 253] on button "Download Form" at bounding box center [605, 254] width 52 height 16
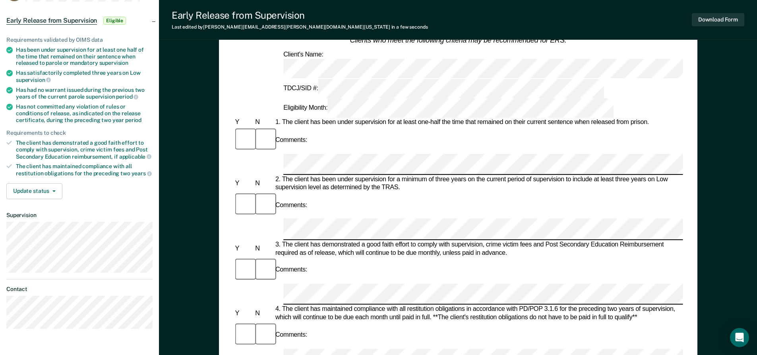
scroll to position [40, 0]
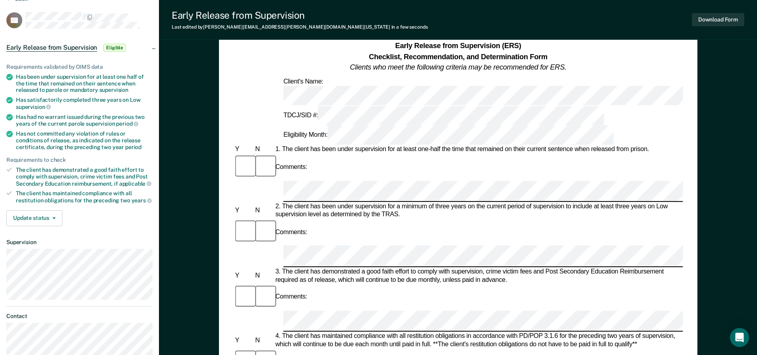
click at [252, 203] on div "Y N 2. The client has been under supervision for a minimum of three years on th…" at bounding box center [457, 211] width 449 height 16
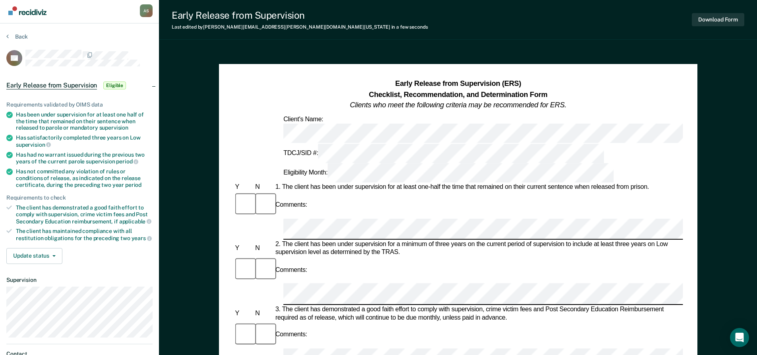
scroll to position [0, 0]
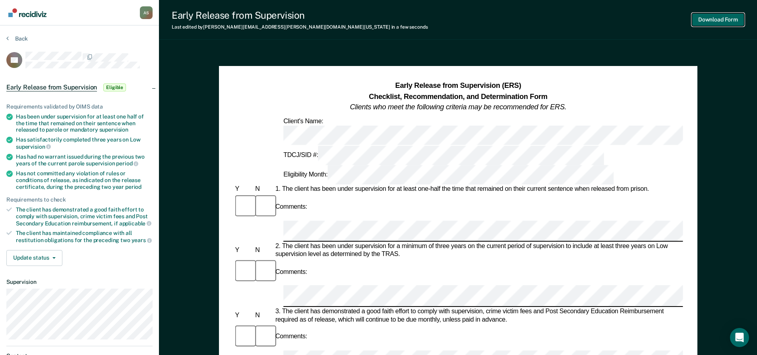
click at [720, 21] on button "Download Form" at bounding box center [718, 19] width 52 height 13
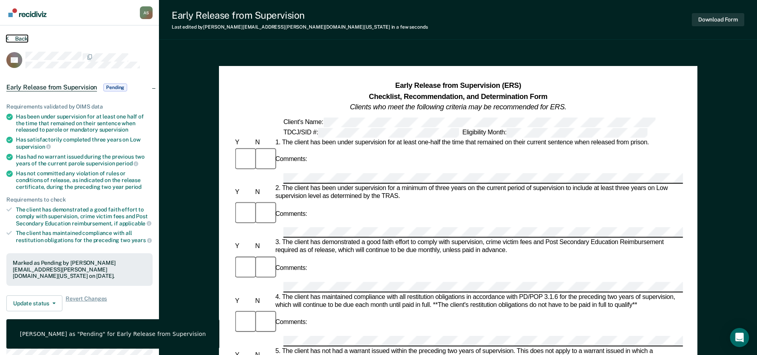
click at [20, 38] on button "Back" at bounding box center [16, 38] width 21 height 7
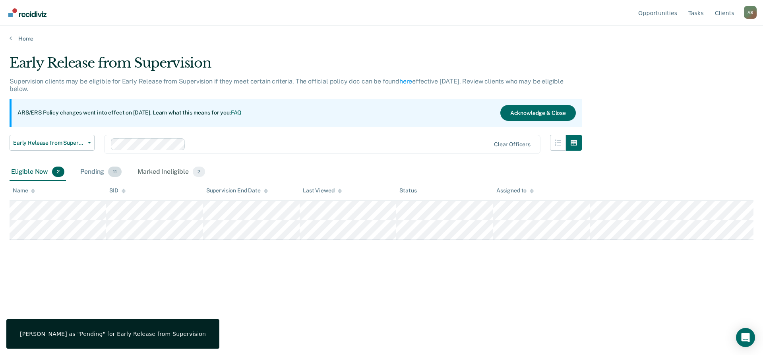
drag, startPoint x: 114, startPoint y: 172, endPoint x: 108, endPoint y: 176, distance: 6.3
click at [114, 172] on span "11" at bounding box center [115, 171] width 14 height 10
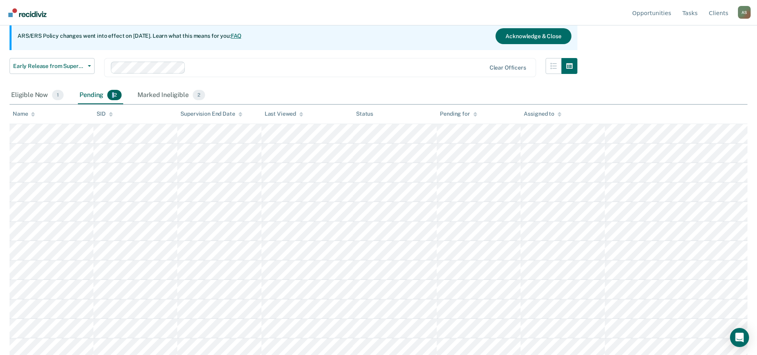
scroll to position [79, 0]
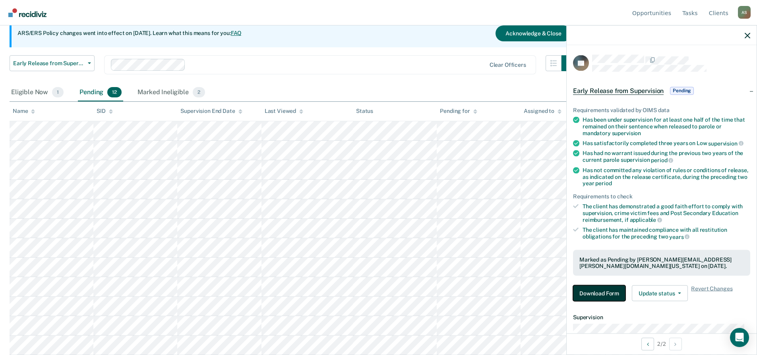
click at [610, 298] on button "Download Form" at bounding box center [599, 293] width 52 height 16
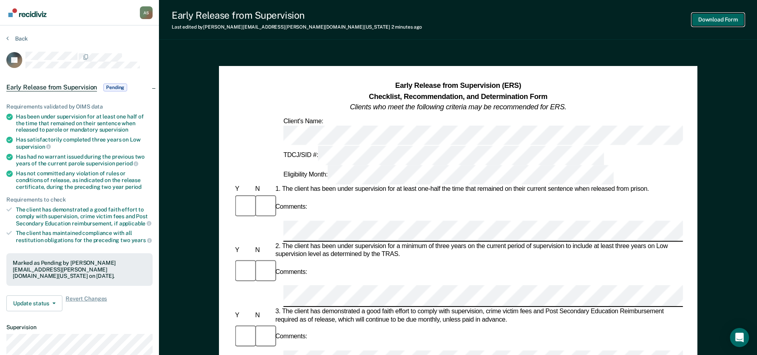
click at [695, 17] on button "Download Form" at bounding box center [718, 19] width 52 height 13
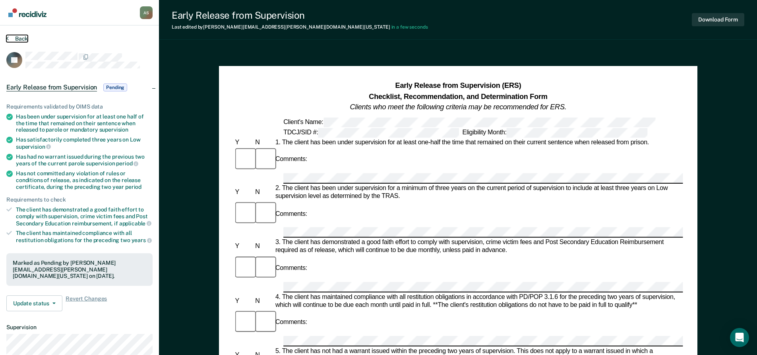
click at [26, 41] on button "Back" at bounding box center [16, 38] width 21 height 7
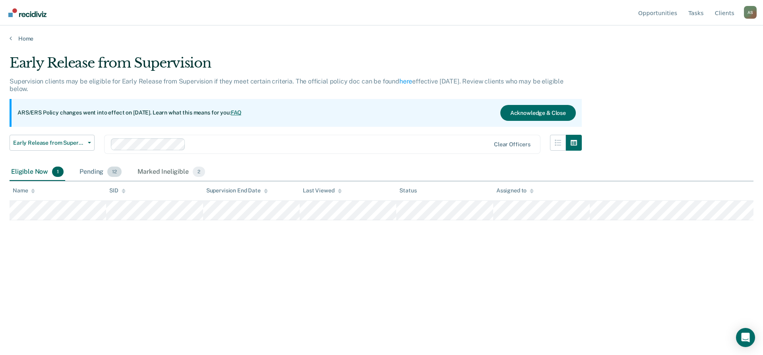
click at [98, 173] on div "Pending 12" at bounding box center [100, 171] width 45 height 17
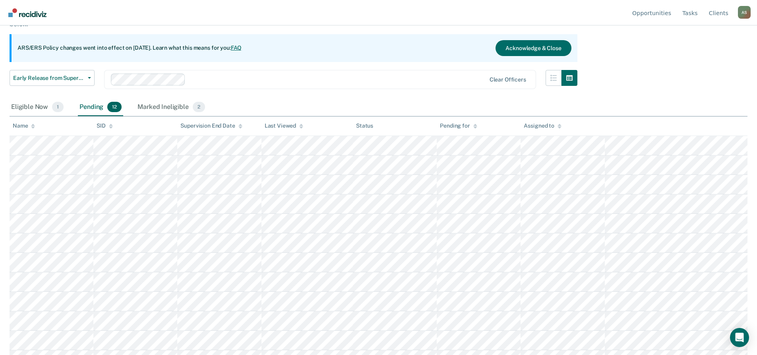
scroll to position [79, 0]
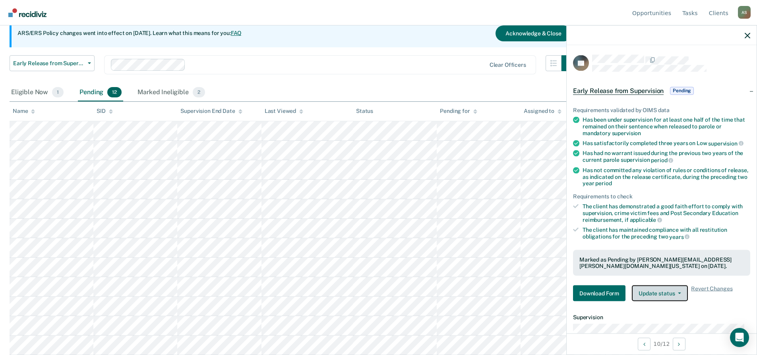
click at [680, 292] on icon "button" at bounding box center [679, 293] width 3 height 2
click at [668, 315] on button "Revert from Pending" at bounding box center [670, 312] width 77 height 13
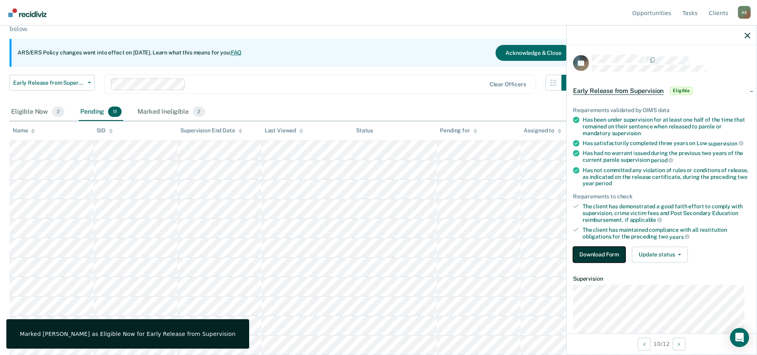
click at [601, 259] on button "Download Form" at bounding box center [599, 254] width 52 height 16
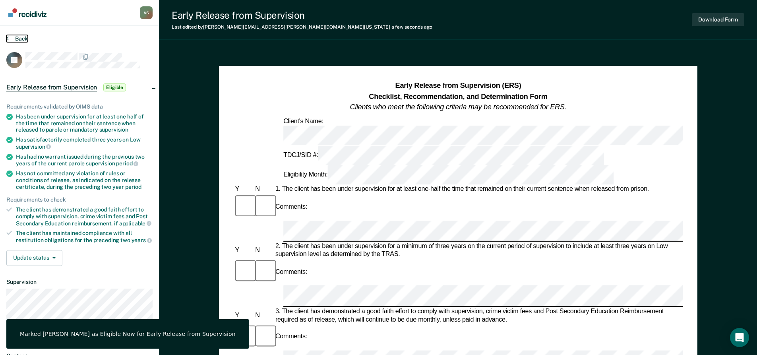
click at [22, 39] on button "Back" at bounding box center [16, 38] width 21 height 7
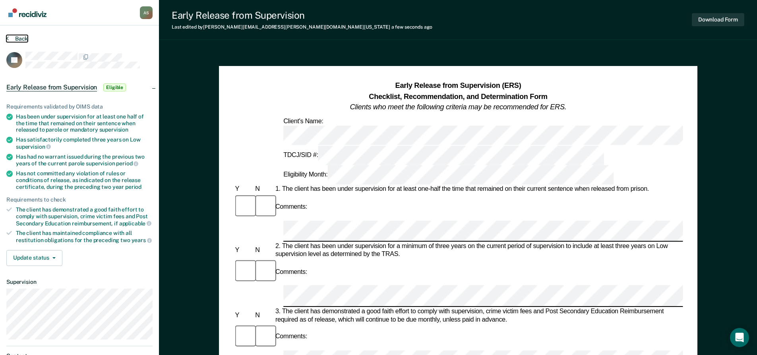
click at [20, 41] on button "Back" at bounding box center [16, 38] width 21 height 7
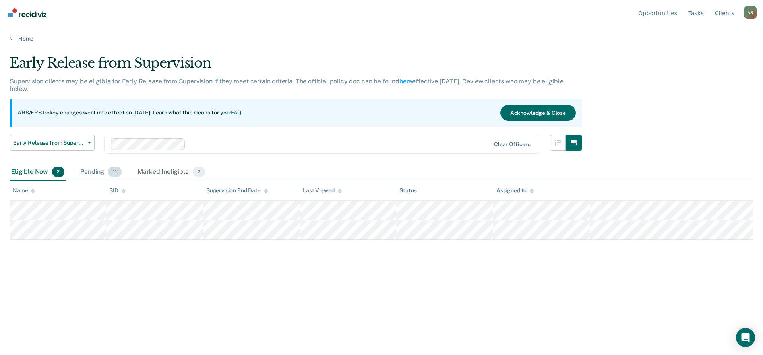
click at [112, 173] on span "11" at bounding box center [115, 171] width 14 height 10
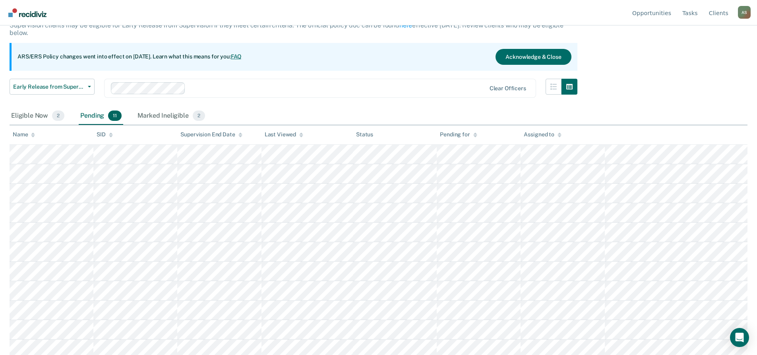
scroll to position [60, 0]
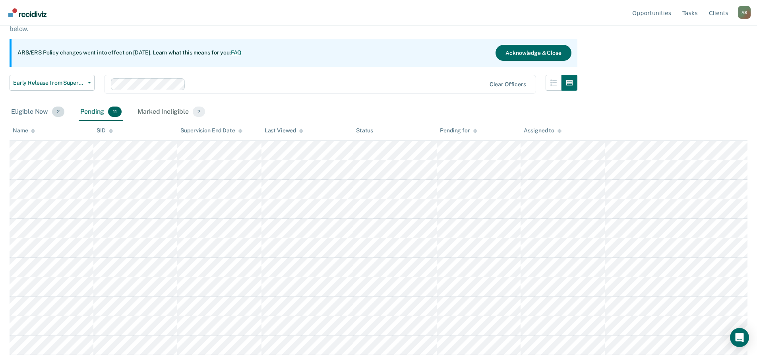
click at [39, 110] on div "Eligible Now 2" at bounding box center [38, 111] width 56 height 17
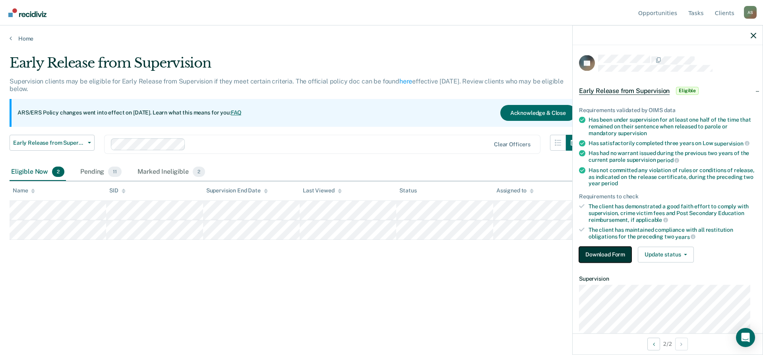
click at [610, 258] on button "Download Form" at bounding box center [605, 254] width 52 height 16
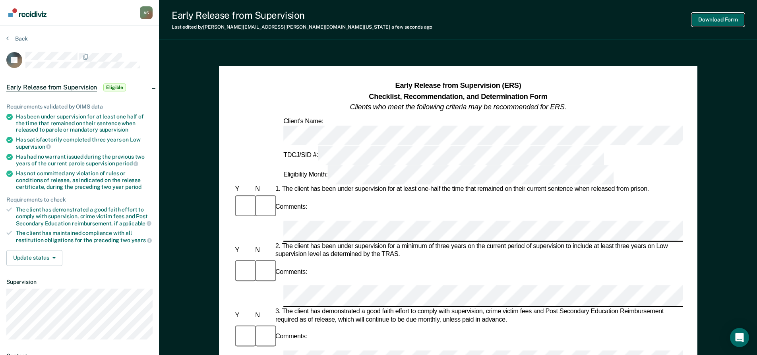
click at [723, 21] on button "Download Form" at bounding box center [718, 19] width 52 height 13
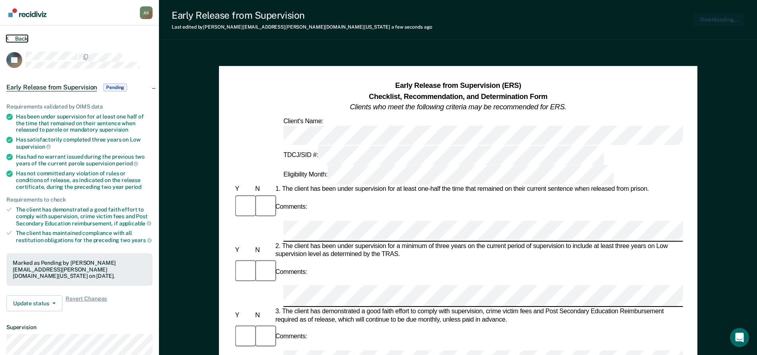
click at [18, 38] on button "Back" at bounding box center [16, 38] width 21 height 7
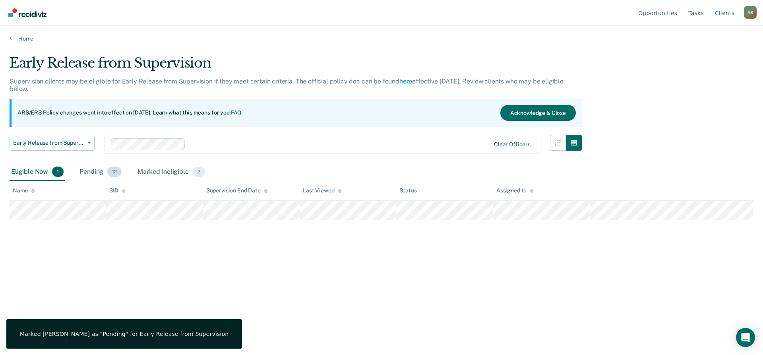
click at [106, 172] on div "Pending 12" at bounding box center [100, 171] width 45 height 17
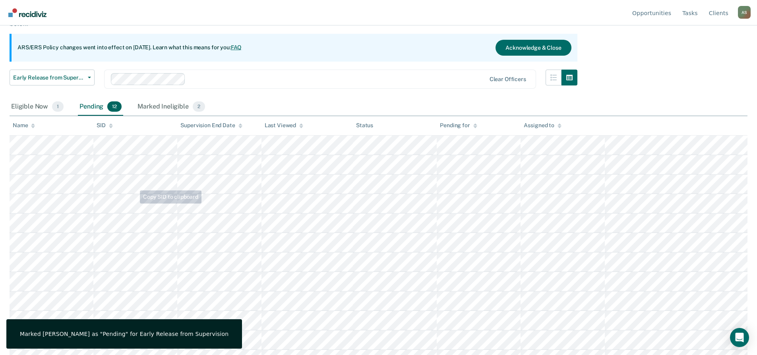
scroll to position [79, 0]
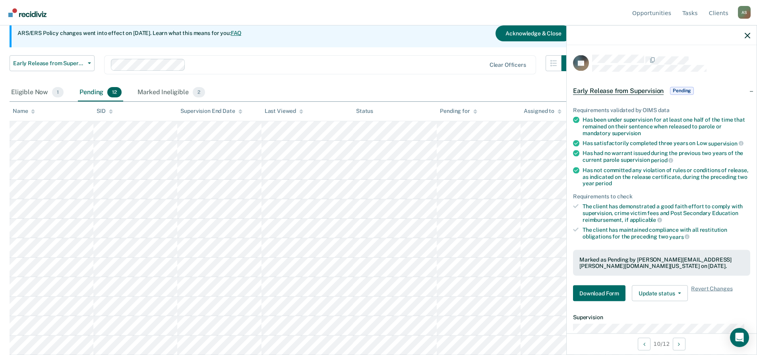
click at [112, 87] on span "12" at bounding box center [114, 92] width 14 height 10
click at [108, 93] on span "12" at bounding box center [114, 92] width 14 height 10
click at [269, 71] on div "Clear officers" at bounding box center [320, 64] width 432 height 19
click at [83, 91] on div "Pending 12" at bounding box center [100, 92] width 45 height 17
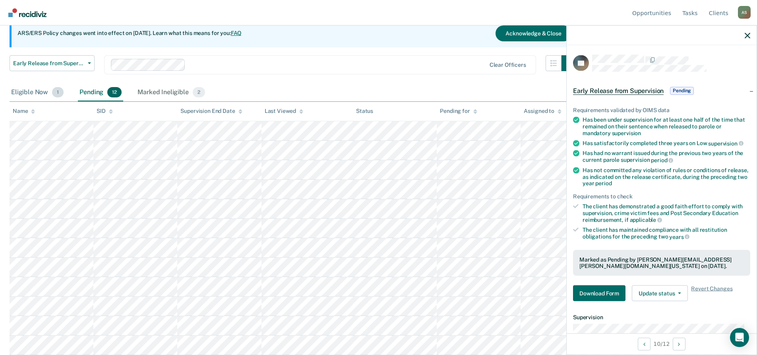
click at [49, 92] on div "Eligible Now 1" at bounding box center [38, 92] width 56 height 17
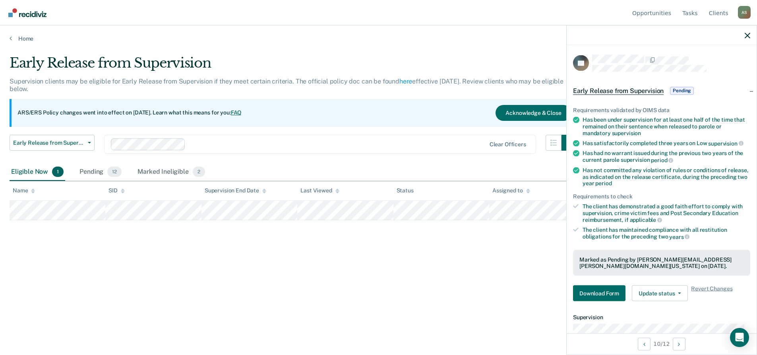
scroll to position [0, 0]
click at [97, 170] on div "Pending 12" at bounding box center [100, 171] width 45 height 17
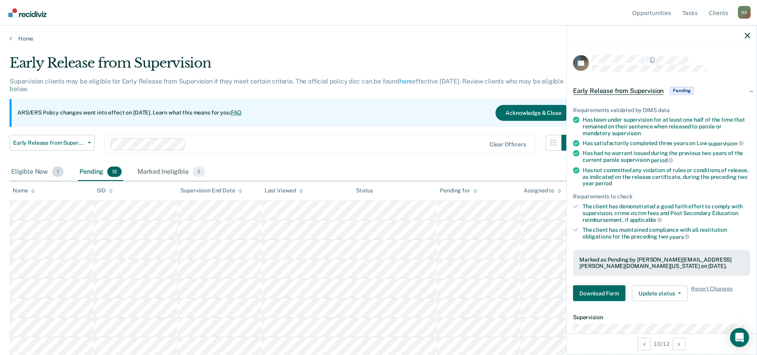
click at [50, 174] on div "Eligible Now 1" at bounding box center [38, 171] width 56 height 17
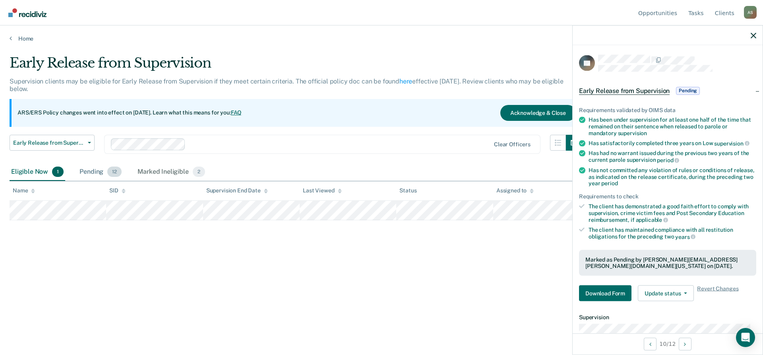
click at [91, 174] on div "Pending 12" at bounding box center [100, 171] width 45 height 17
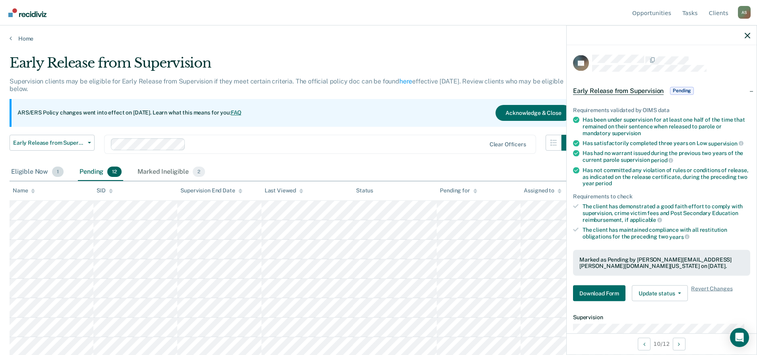
click at [42, 170] on div "Eligible Now 1" at bounding box center [38, 171] width 56 height 17
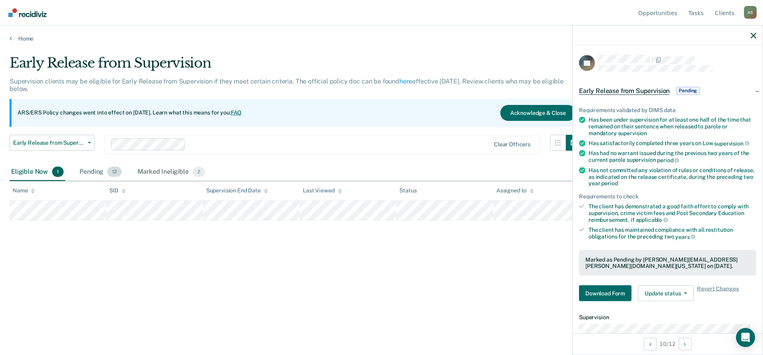
click at [88, 174] on div "Pending 12" at bounding box center [100, 171] width 45 height 17
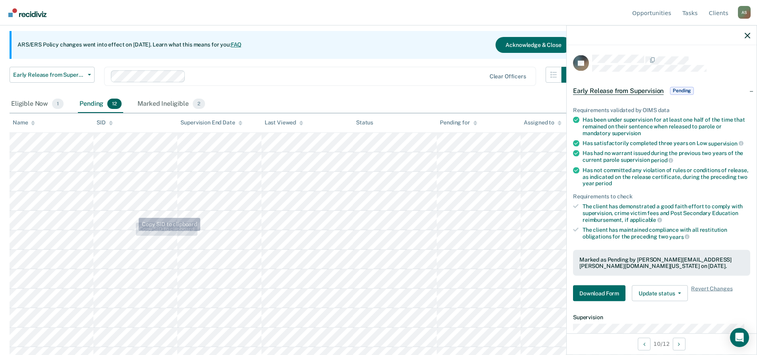
scroll to position [79, 0]
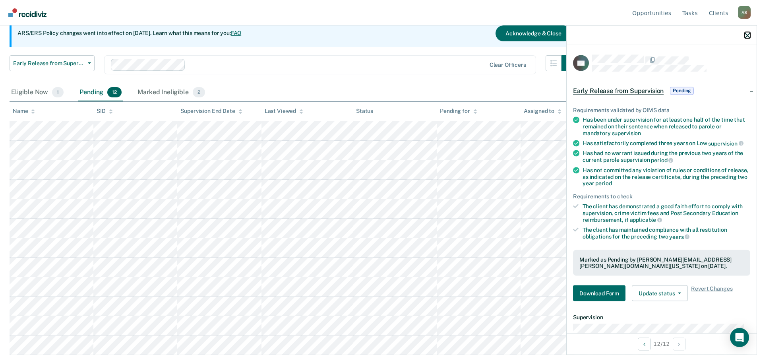
click at [747, 36] on icon "button" at bounding box center [747, 36] width 6 height 6
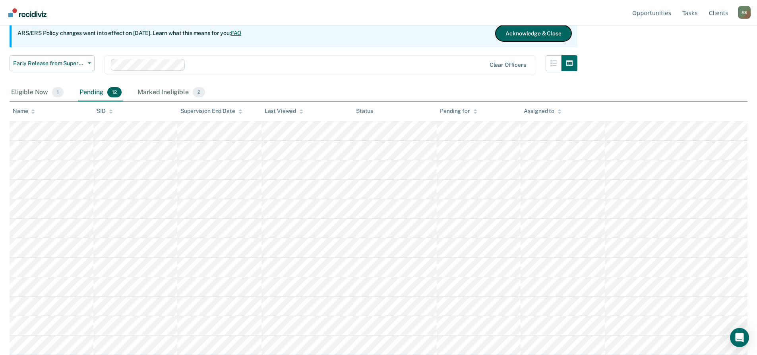
click at [526, 36] on button "Acknowledge & Close" at bounding box center [532, 33] width 75 height 16
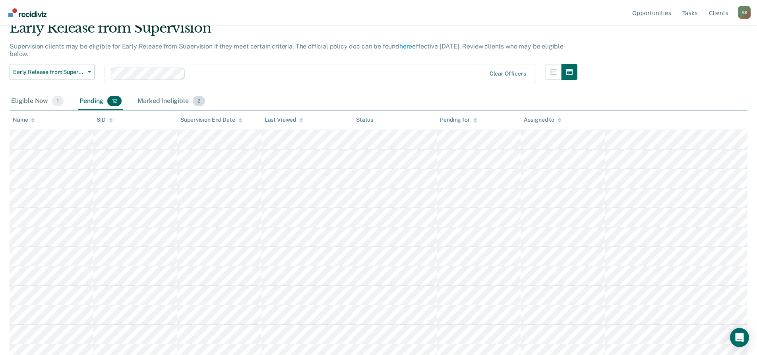
scroll to position [40, 0]
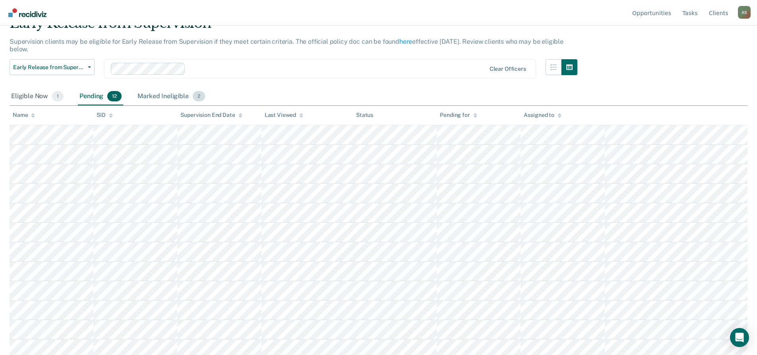
click at [176, 100] on div "Marked Ineligible 2" at bounding box center [171, 96] width 71 height 17
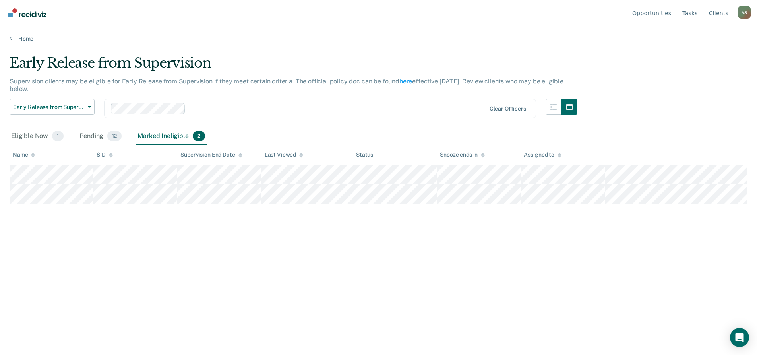
scroll to position [0, 0]
click at [21, 42] on main "Early Release from Supervision Supervision clients may be eligible for Early Re…" at bounding box center [381, 197] width 763 height 310
click at [22, 40] on link "Home" at bounding box center [382, 38] width 744 height 7
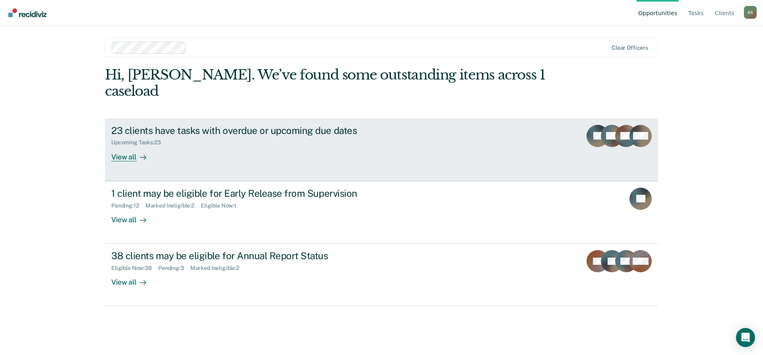
click at [217, 125] on div "23 clients have tasks with overdue or upcoming due dates" at bounding box center [250, 131] width 279 height 12
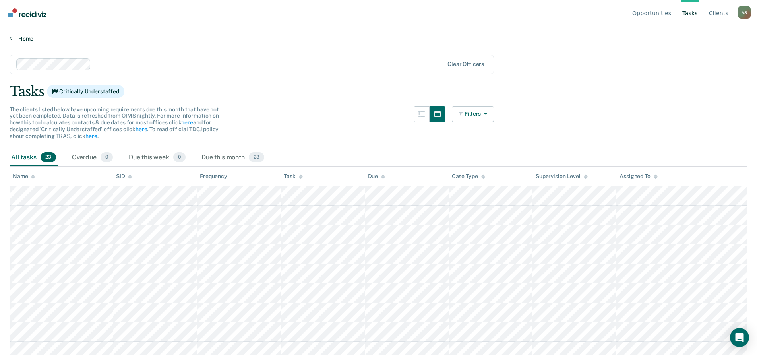
click at [32, 42] on link "Home" at bounding box center [379, 38] width 738 height 7
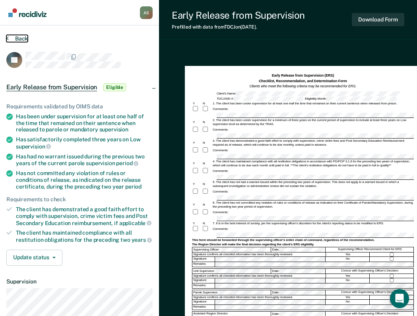
click at [17, 35] on button "Back" at bounding box center [16, 38] width 21 height 7
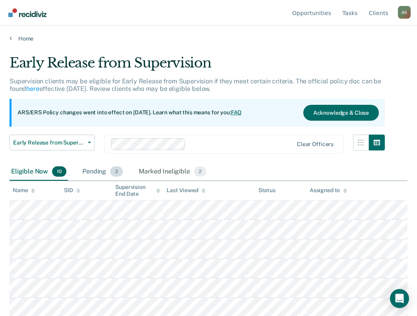
click at [97, 173] on div "Pending 3" at bounding box center [103, 171] width 44 height 17
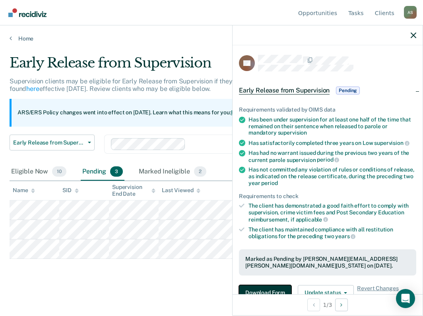
click at [269, 288] on button "Download Form" at bounding box center [265, 293] width 52 height 16
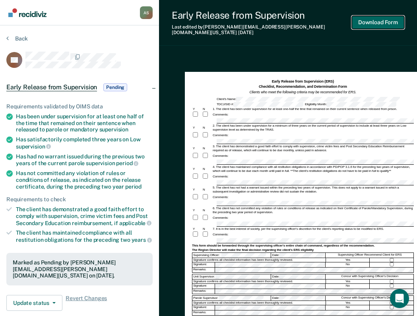
click at [368, 21] on button "Download Form" at bounding box center [378, 22] width 52 height 13
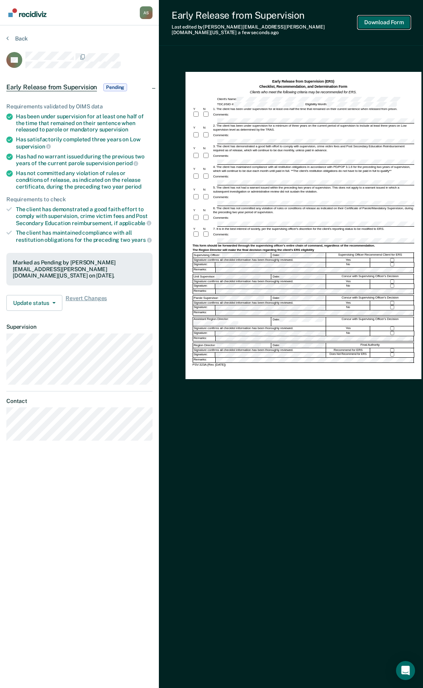
click at [390, 17] on button "Download Form" at bounding box center [384, 22] width 52 height 13
